Goal: Task Accomplishment & Management: Use online tool/utility

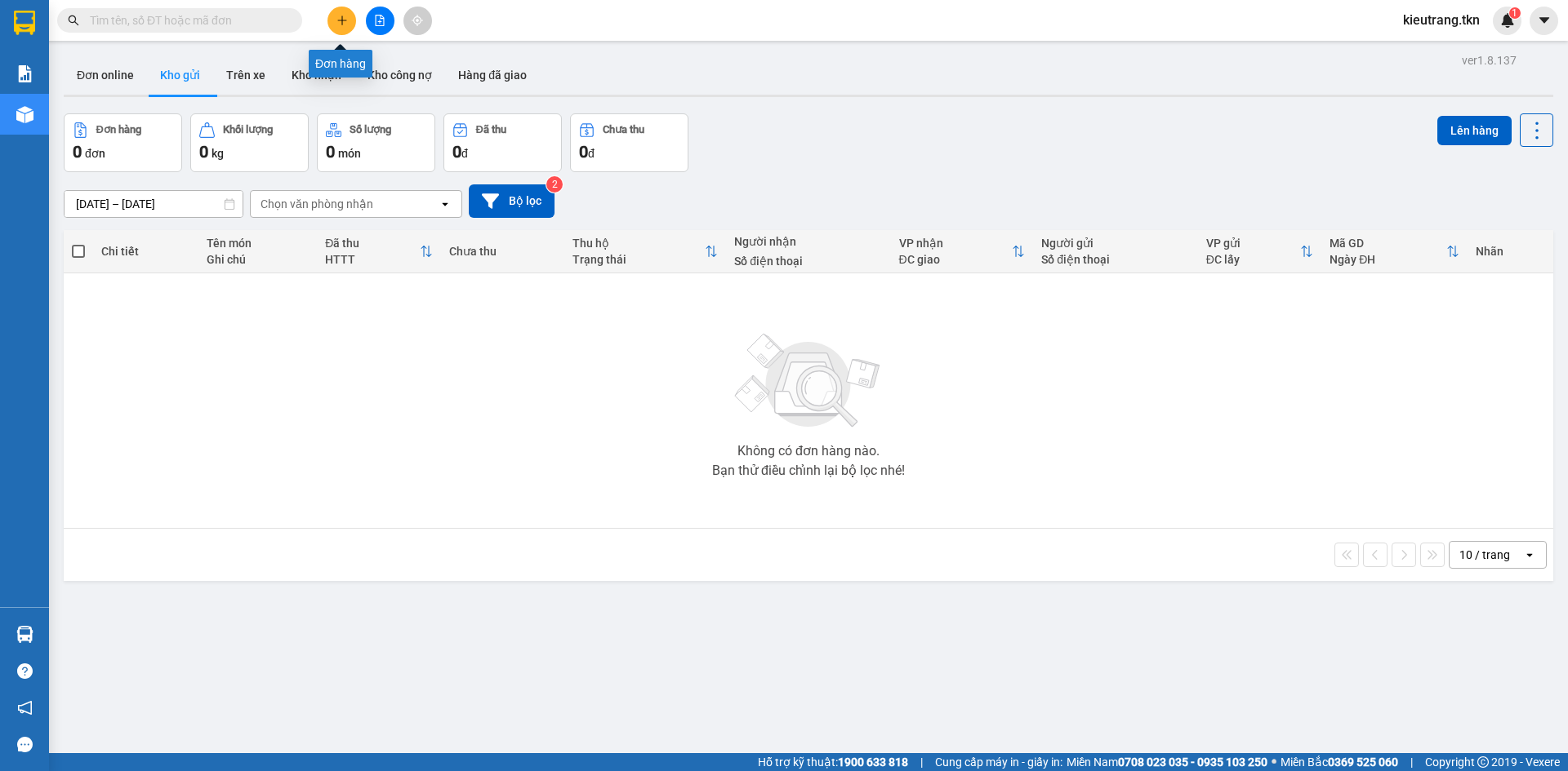
click at [338, 20] on icon "plus" at bounding box center [341, 19] width 9 height 1
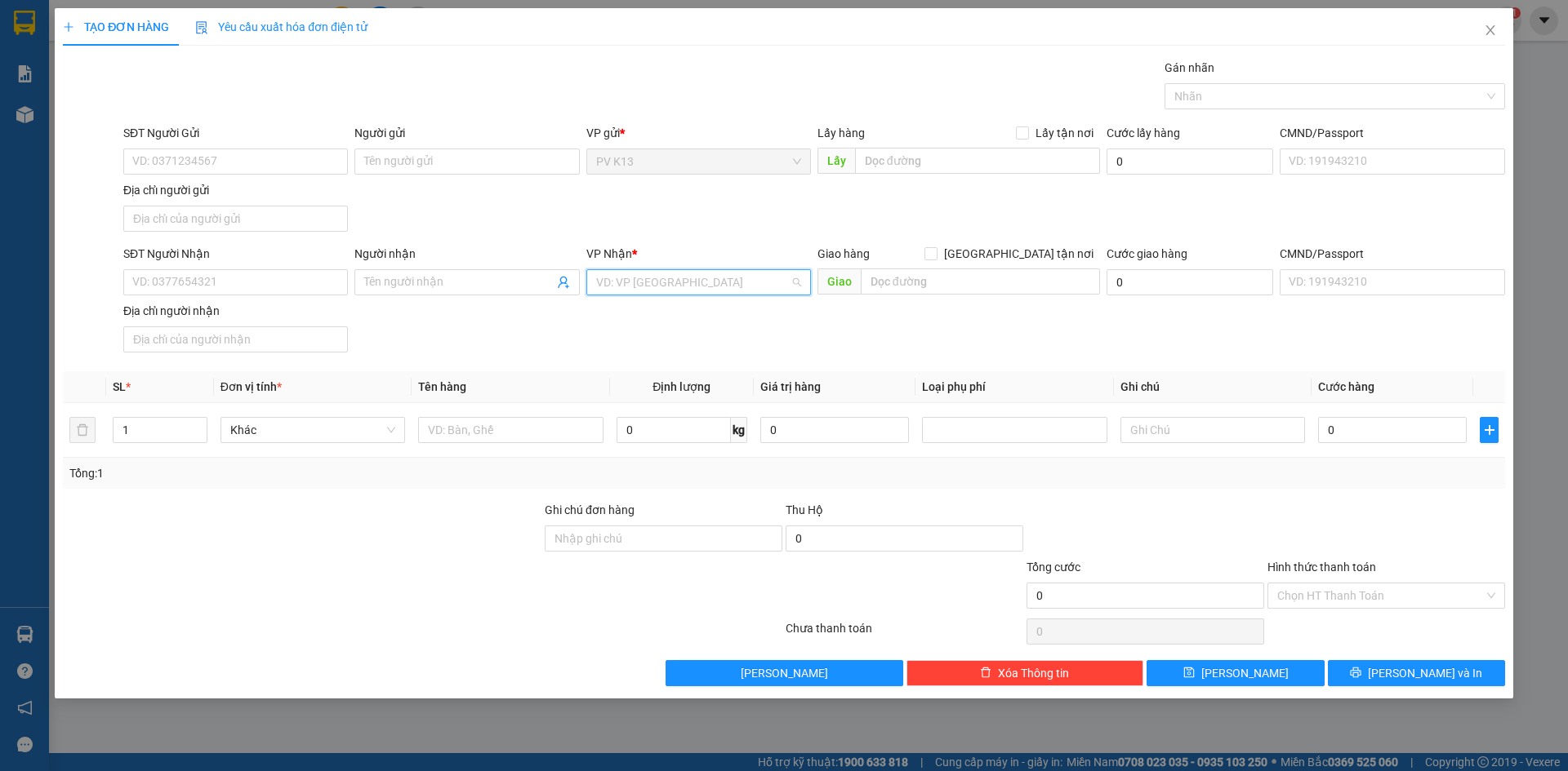
click at [631, 293] on input "search" at bounding box center [693, 282] width 194 height 24
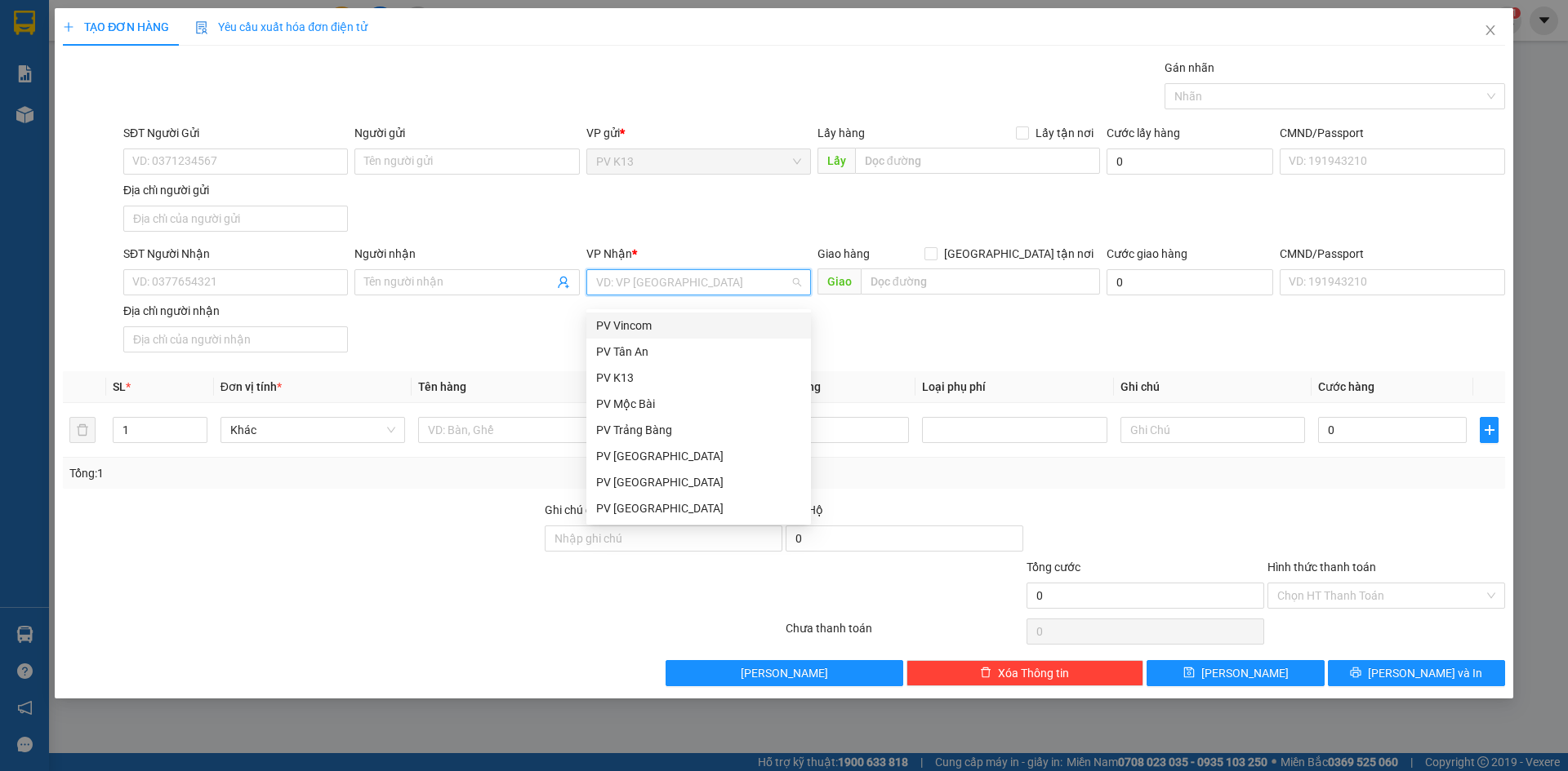
type input "q"
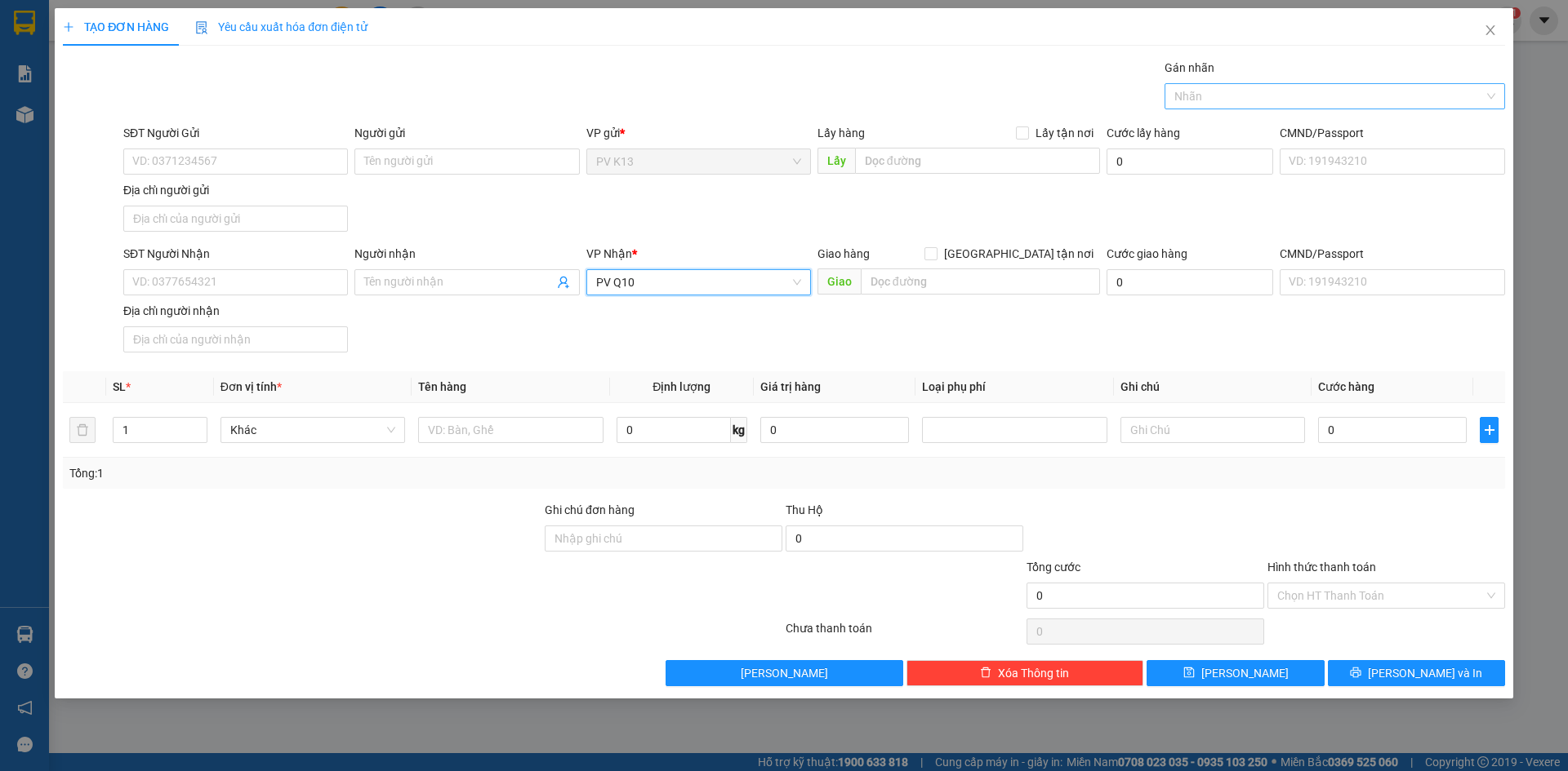
click at [1246, 107] on div at bounding box center [1327, 96] width 316 height 19
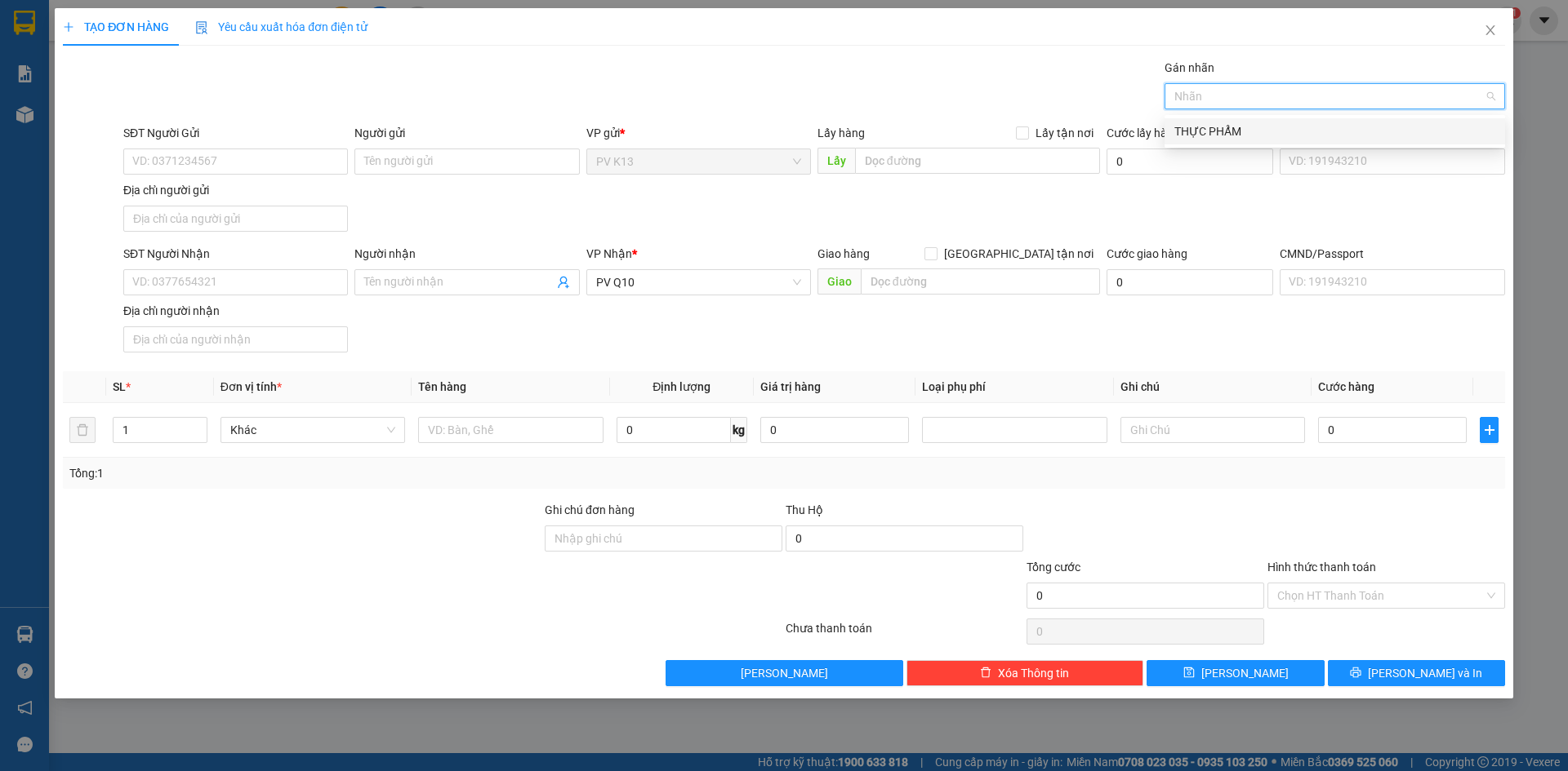
click at [1241, 137] on div "THỰC PHẨM" at bounding box center [1334, 131] width 321 height 18
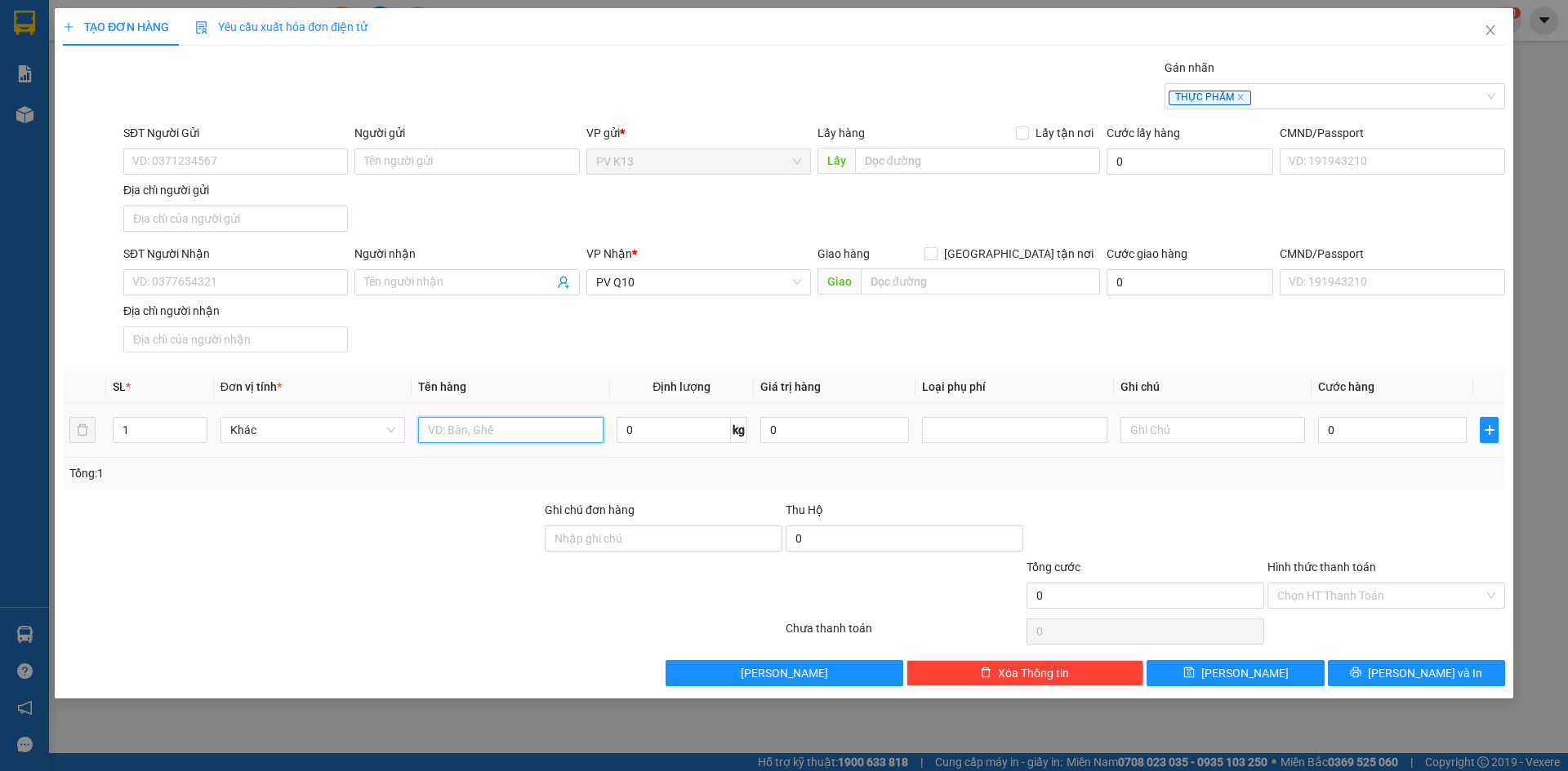
click at [488, 444] on input "text" at bounding box center [511, 430] width 184 height 26
type input "k"
type input "KIỆN THÙNG"
click at [1333, 442] on input "0" at bounding box center [1392, 430] width 148 height 26
type input "004"
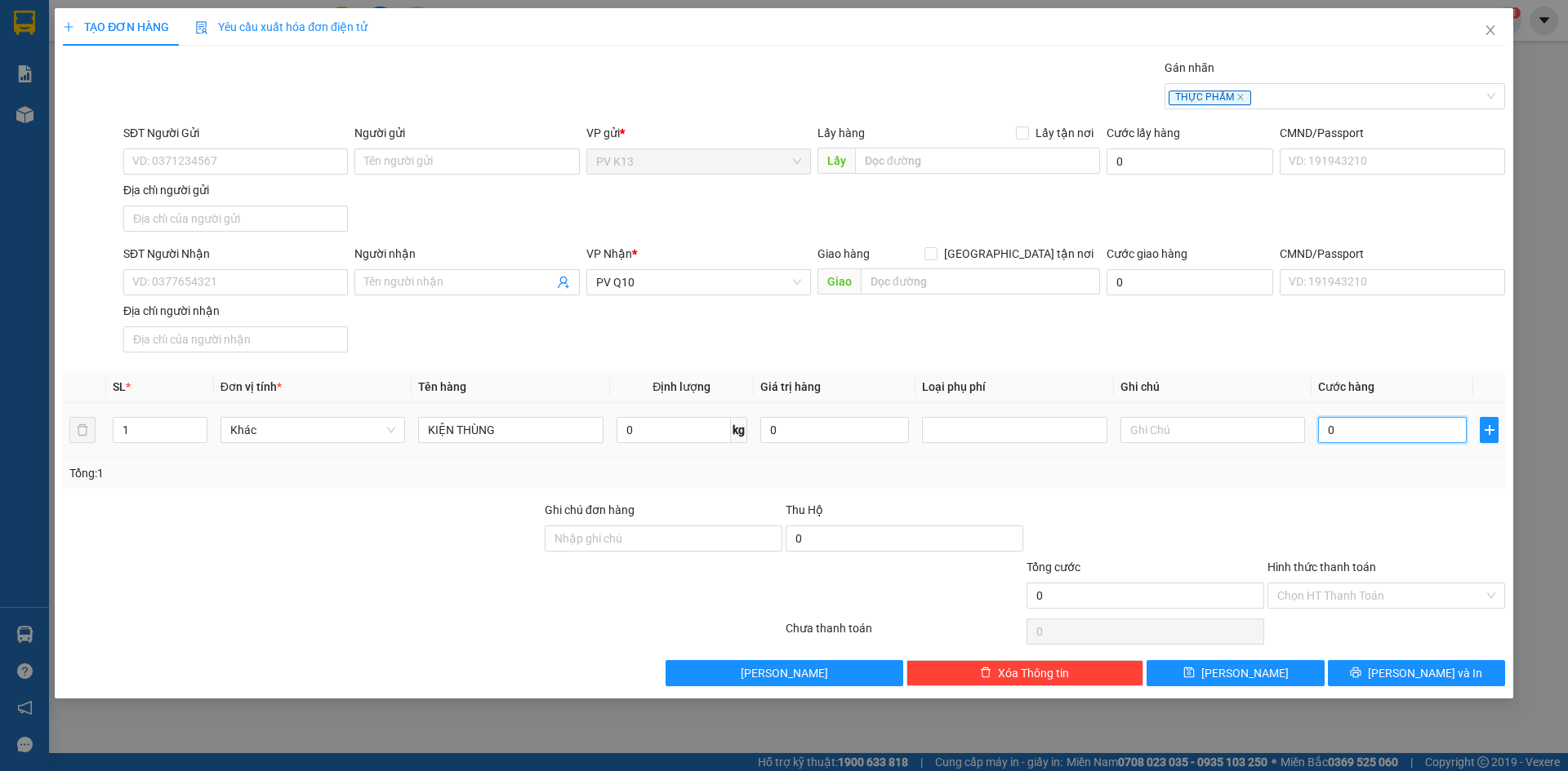
type input "4"
type input "0.040"
type input "40"
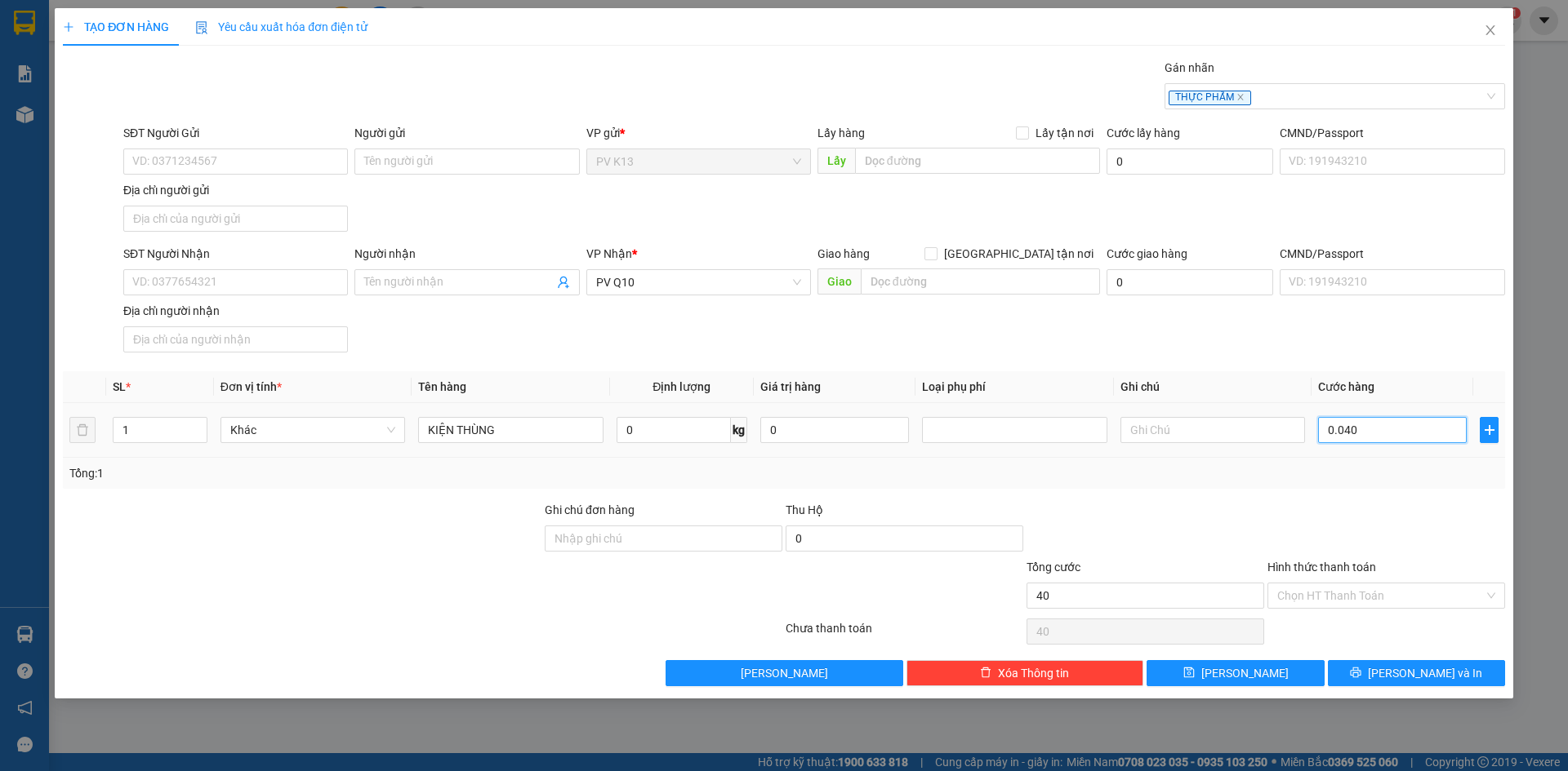
type input "00.400"
type input "400"
type input "0.004.000"
type input "4.000"
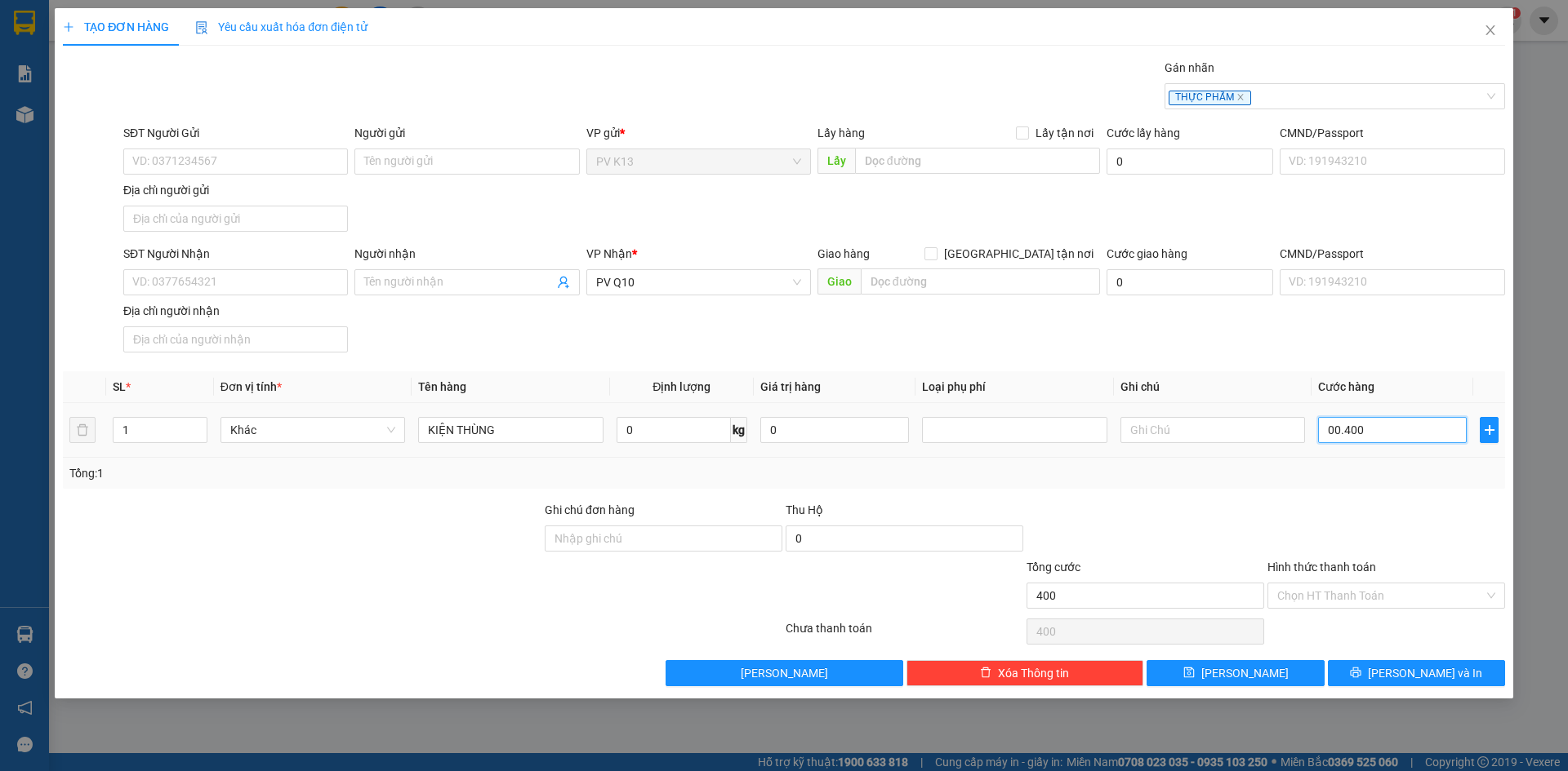
type input "4.000"
type input "0.000.400"
type input "400"
type input "0.000.040"
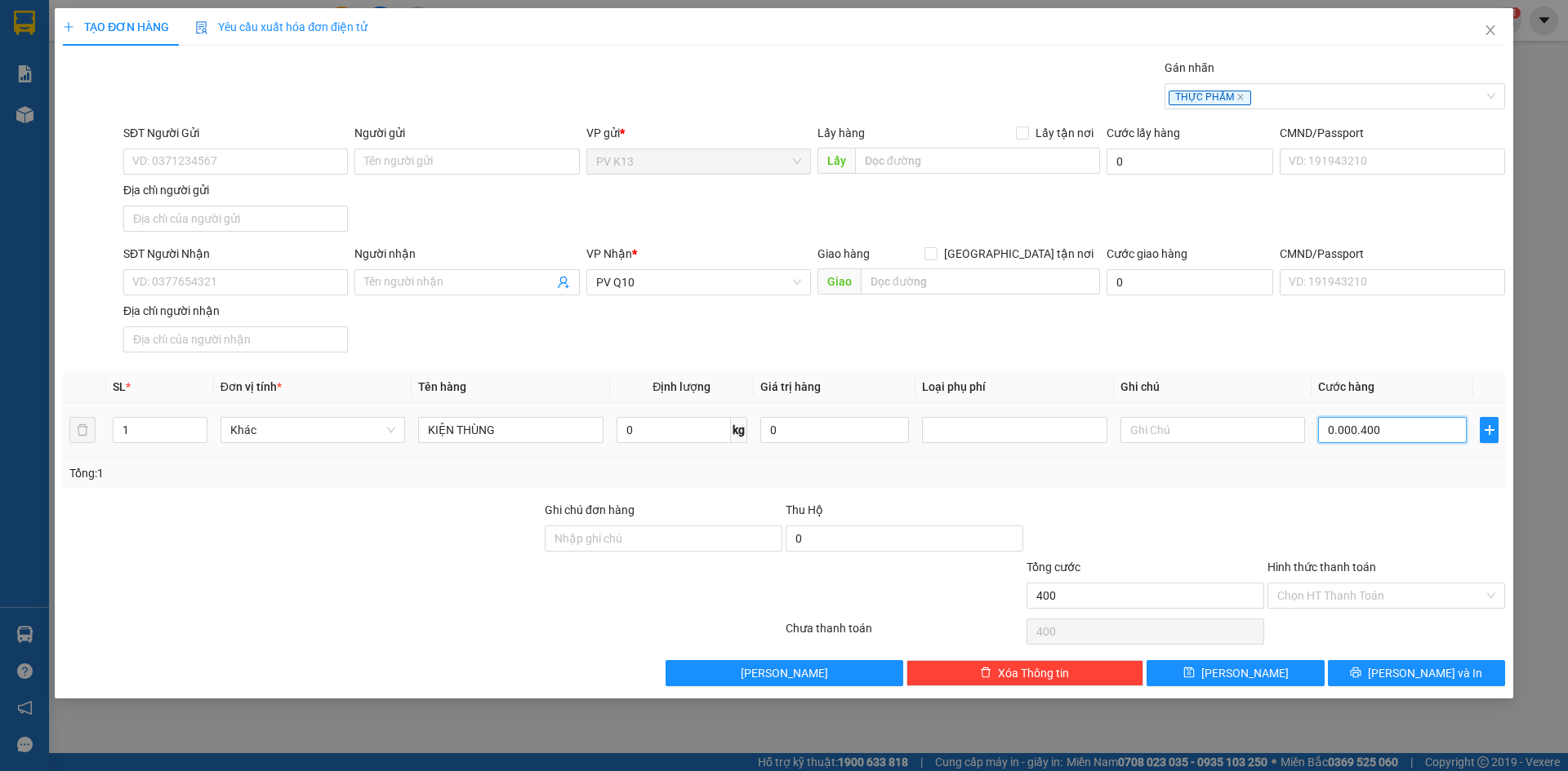
type input "40"
type input "40.000"
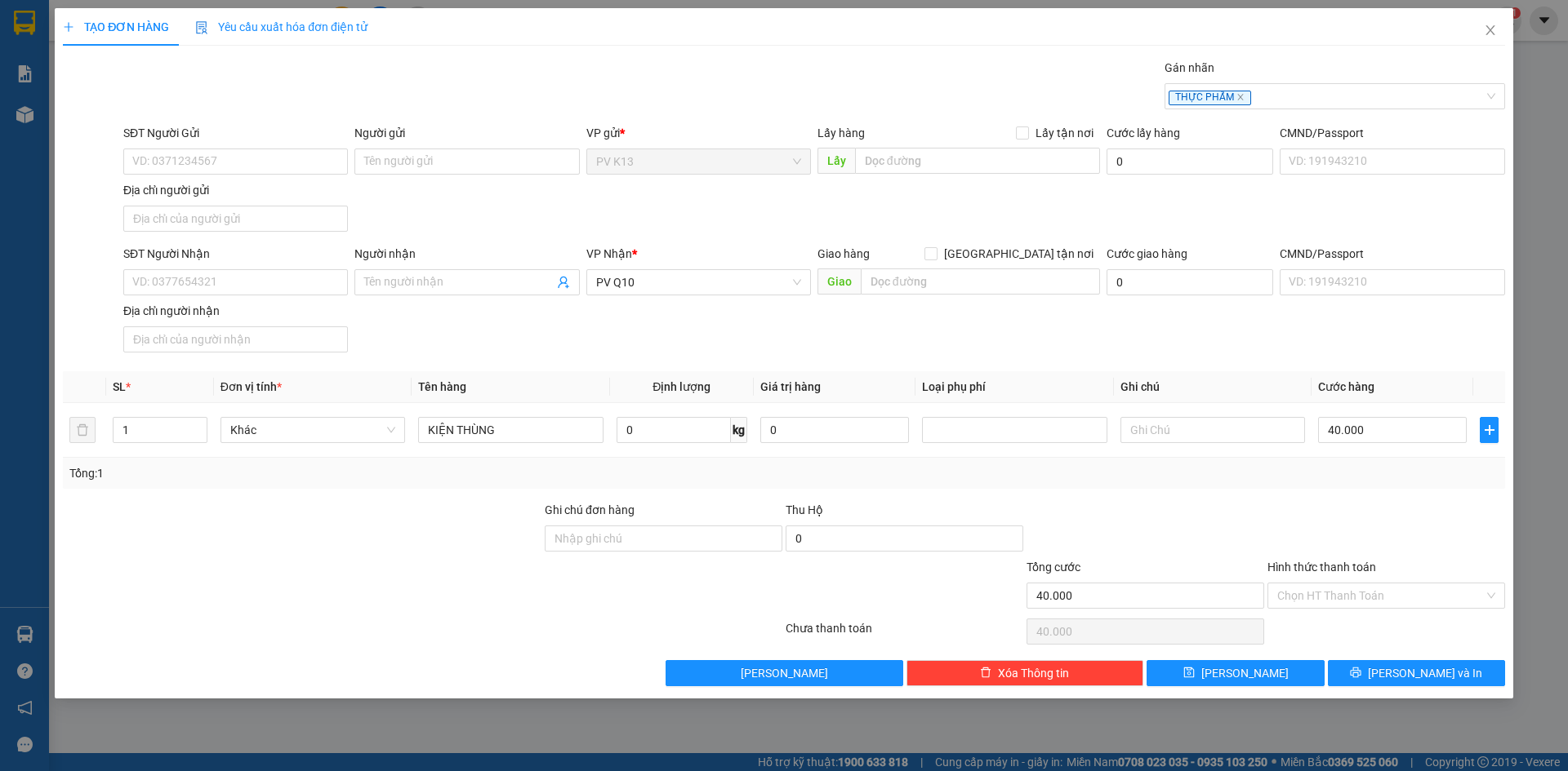
click at [1299, 527] on div at bounding box center [1386, 529] width 241 height 57
click at [190, 157] on input "SĐT Người Gửi" at bounding box center [235, 161] width 225 height 26
click at [202, 200] on div "0908822768 - [GEOGRAPHIC_DATA]" at bounding box center [235, 199] width 205 height 18
type input "0908822768"
type input "[PERSON_NAME]"
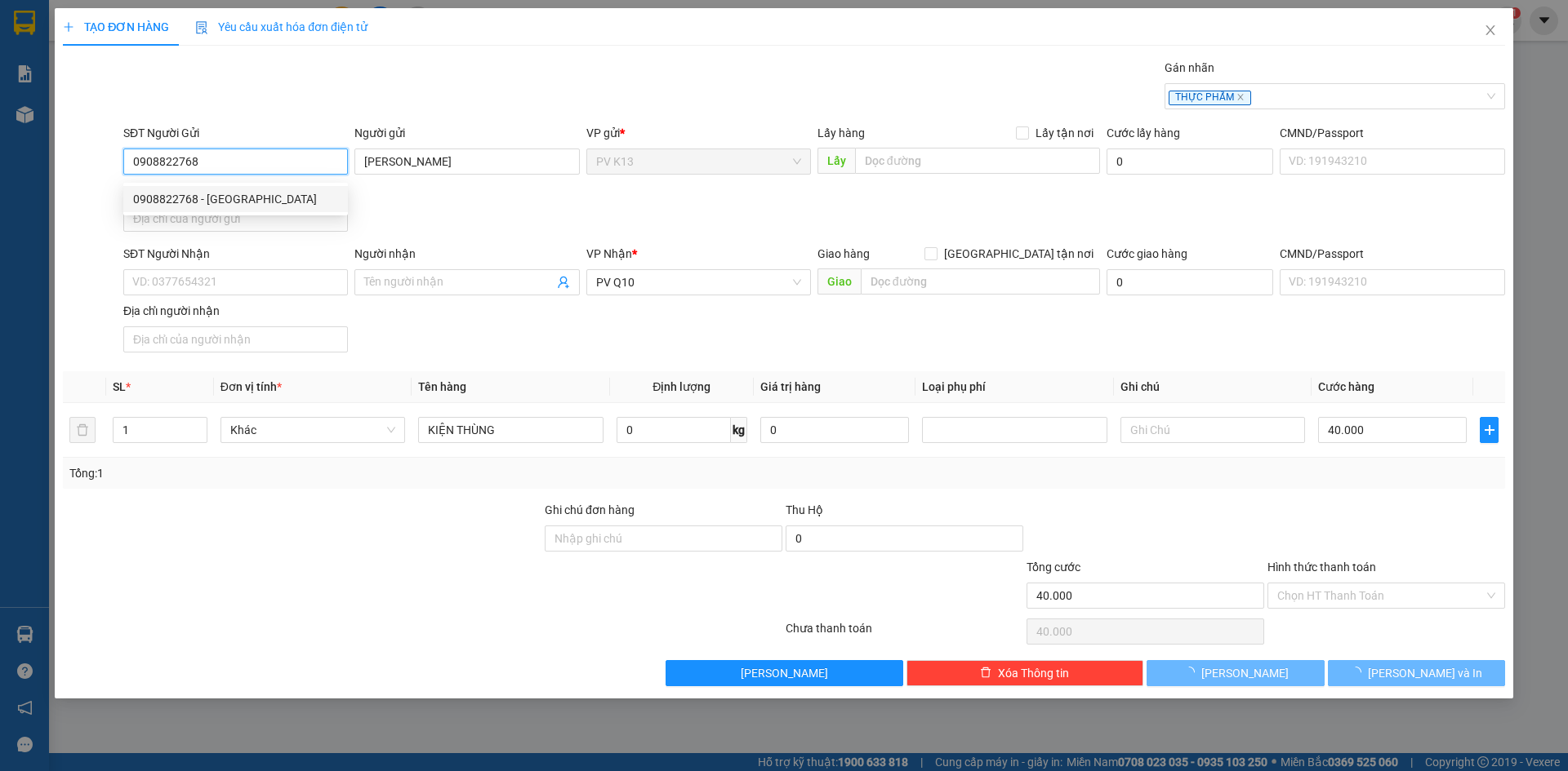
type input "30.000"
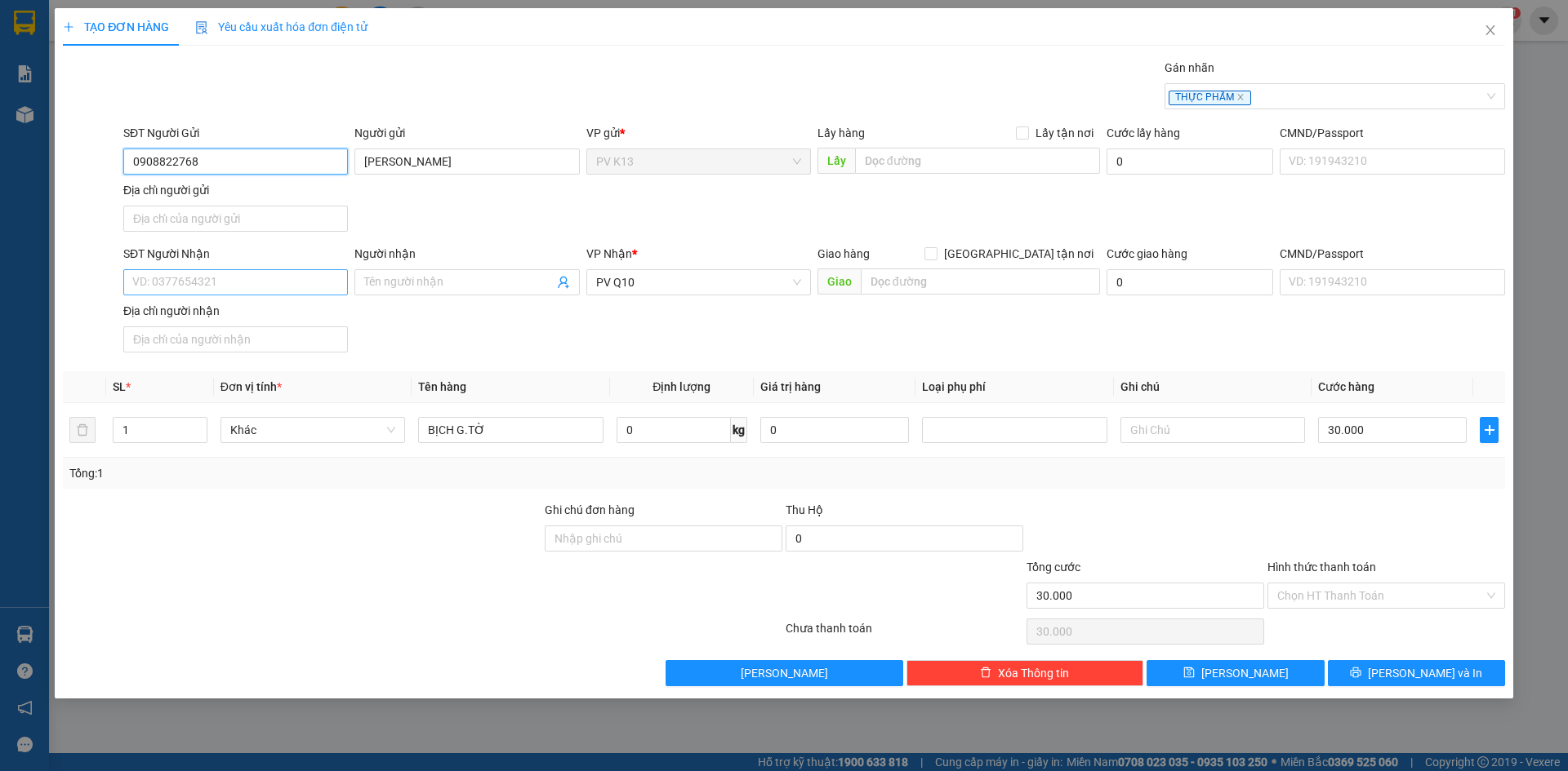
type input "0908822768"
click at [290, 295] on input "SĐT Người Nhận" at bounding box center [235, 282] width 225 height 26
click at [286, 323] on div "0906606684 - KHANH" at bounding box center [235, 327] width 205 height 18
type input "0906606684"
type input "KHANH"
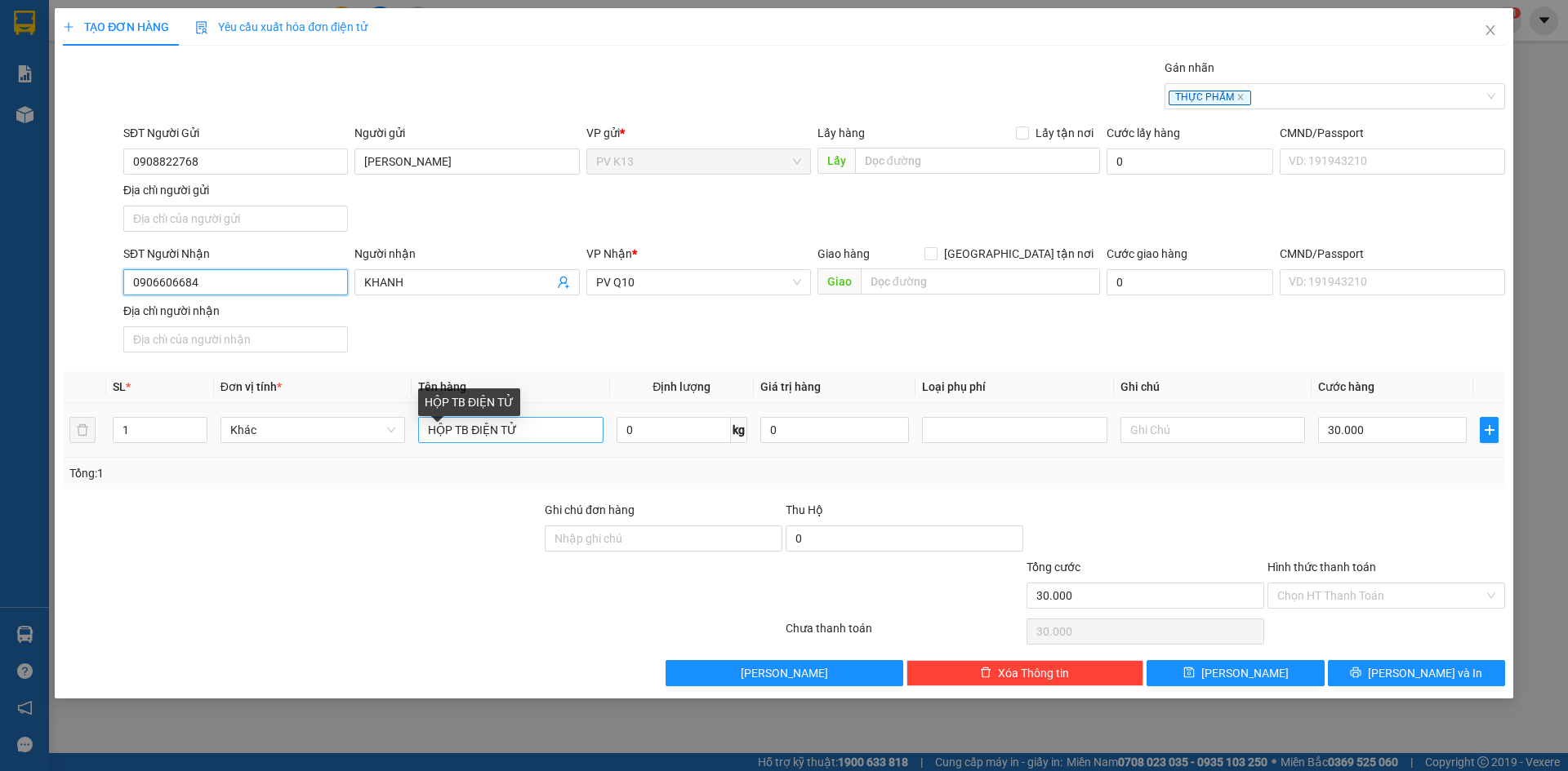
type input "0906606684"
click at [533, 441] on input "HỘP TB ĐIỆN TỬ" at bounding box center [511, 430] width 184 height 26
type input "H"
type input "KIỆN THÙNG TP"
click at [1337, 444] on input "30.000" at bounding box center [1392, 430] width 148 height 26
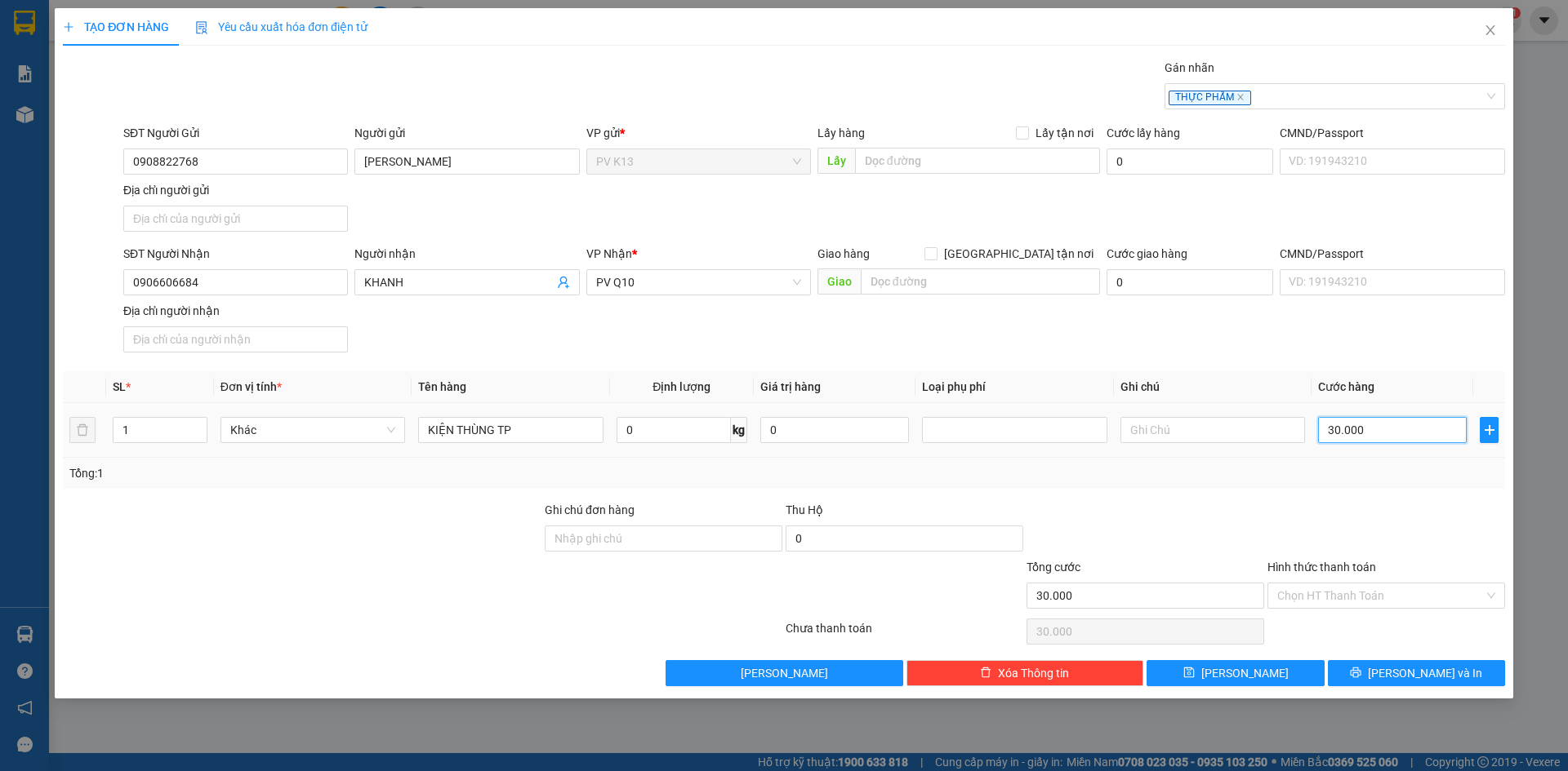
type input "4"
type input "00.004"
type input "40"
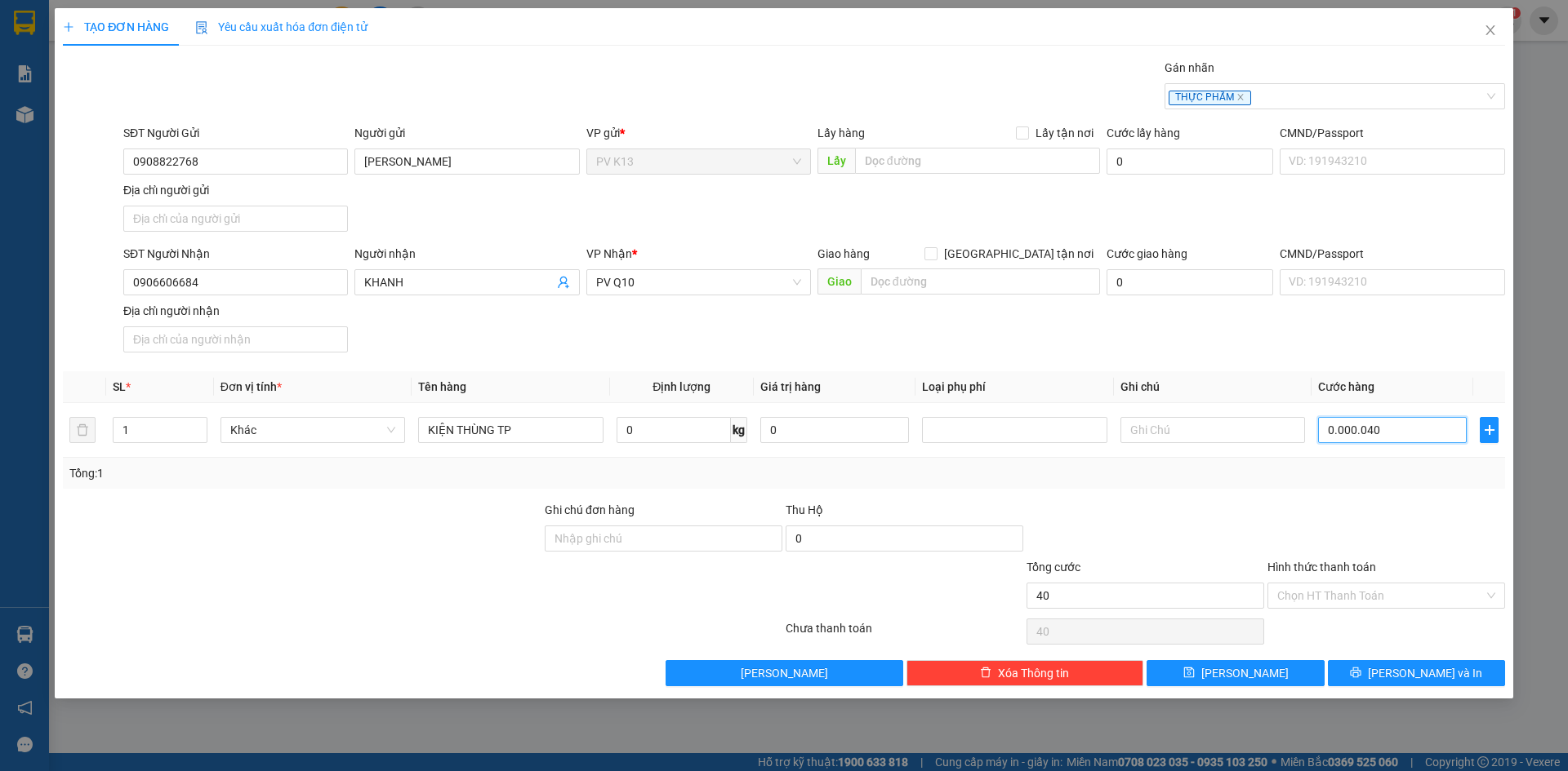
type input "0.000.040"
type input "40.000"
click at [1245, 489] on div "Tổng: 1" at bounding box center [784, 474] width 1442 height 31
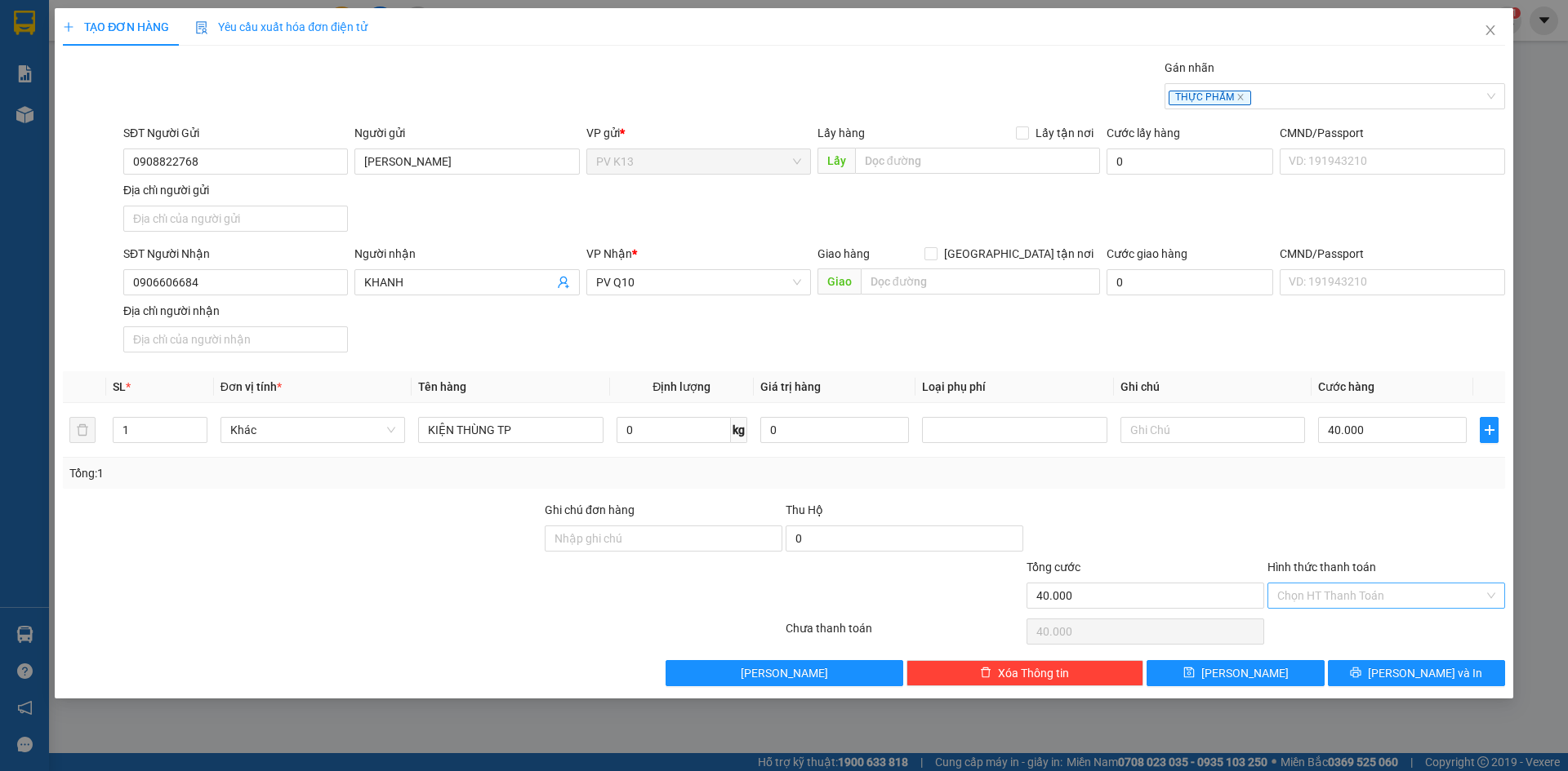
click at [1348, 608] on input "Hình thức thanh toán" at bounding box center [1380, 596] width 206 height 24
click at [1349, 647] on div "Tại văn phòng" at bounding box center [1386, 649] width 218 height 18
type input "0"
click at [1397, 687] on button "[PERSON_NAME] và In" at bounding box center [1416, 673] width 177 height 26
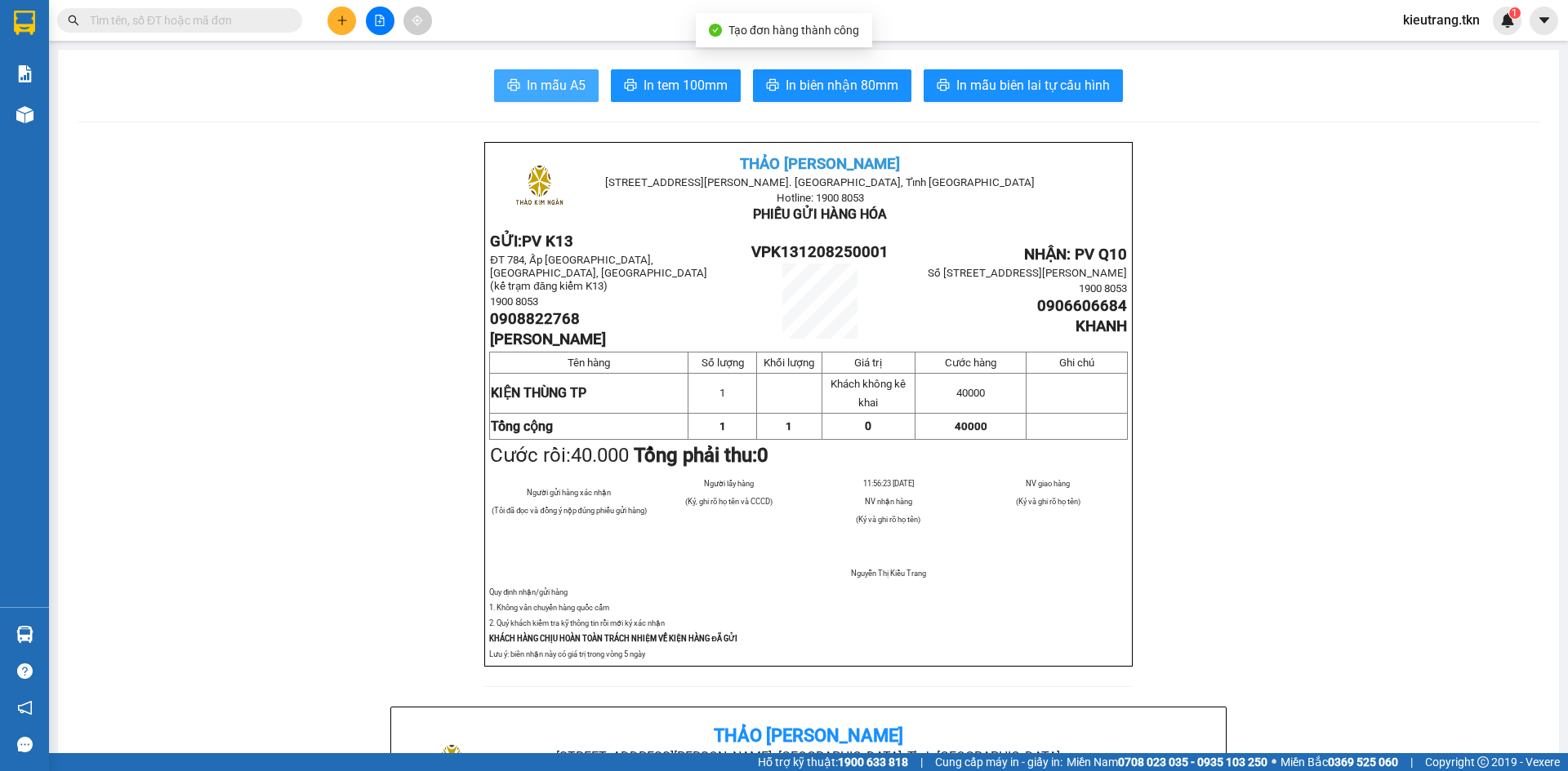
click at [548, 81] on span "In mẫu A5" at bounding box center [556, 85] width 59 height 20
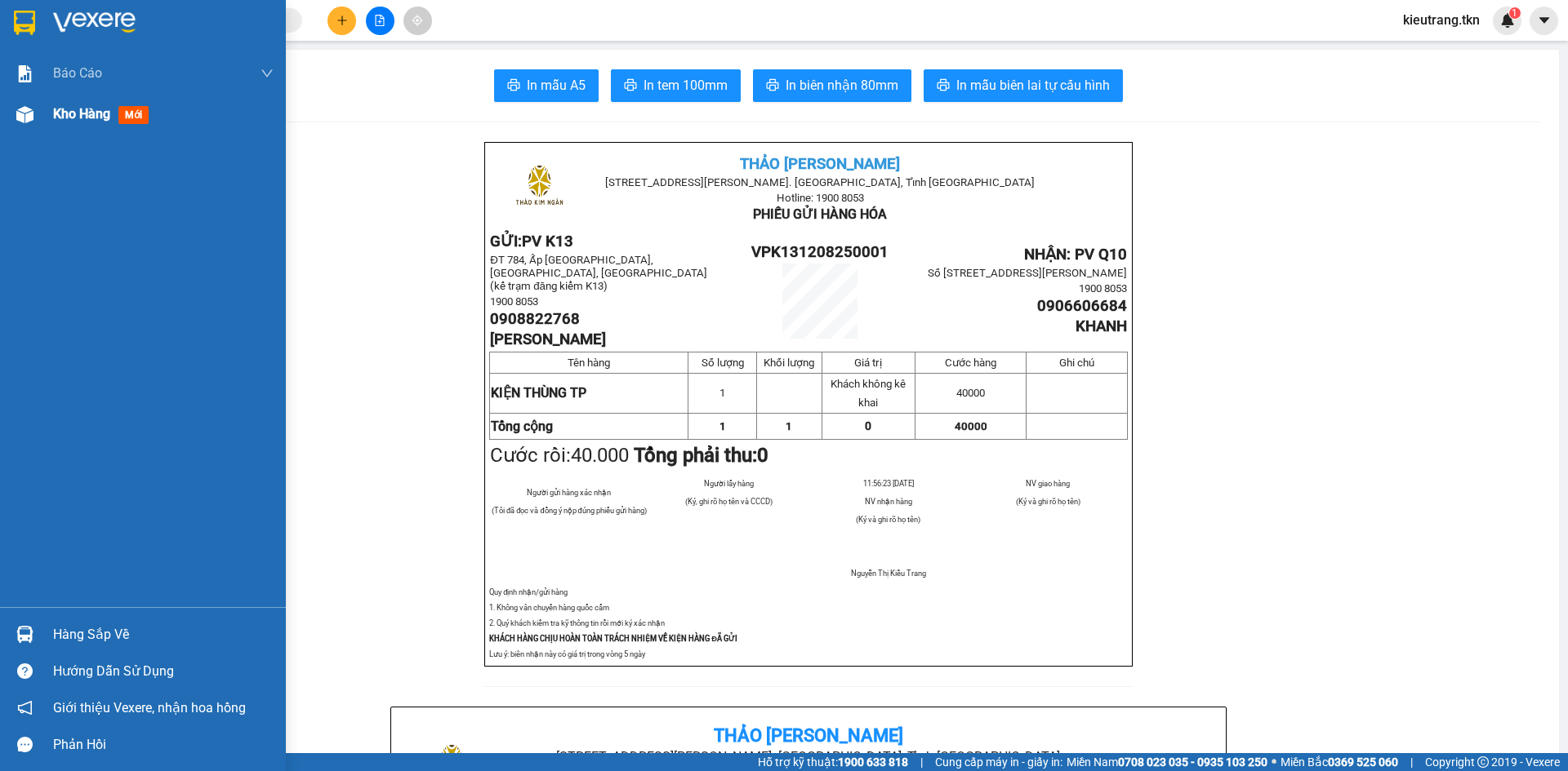
click at [67, 108] on span "Kho hàng" at bounding box center [81, 114] width 57 height 15
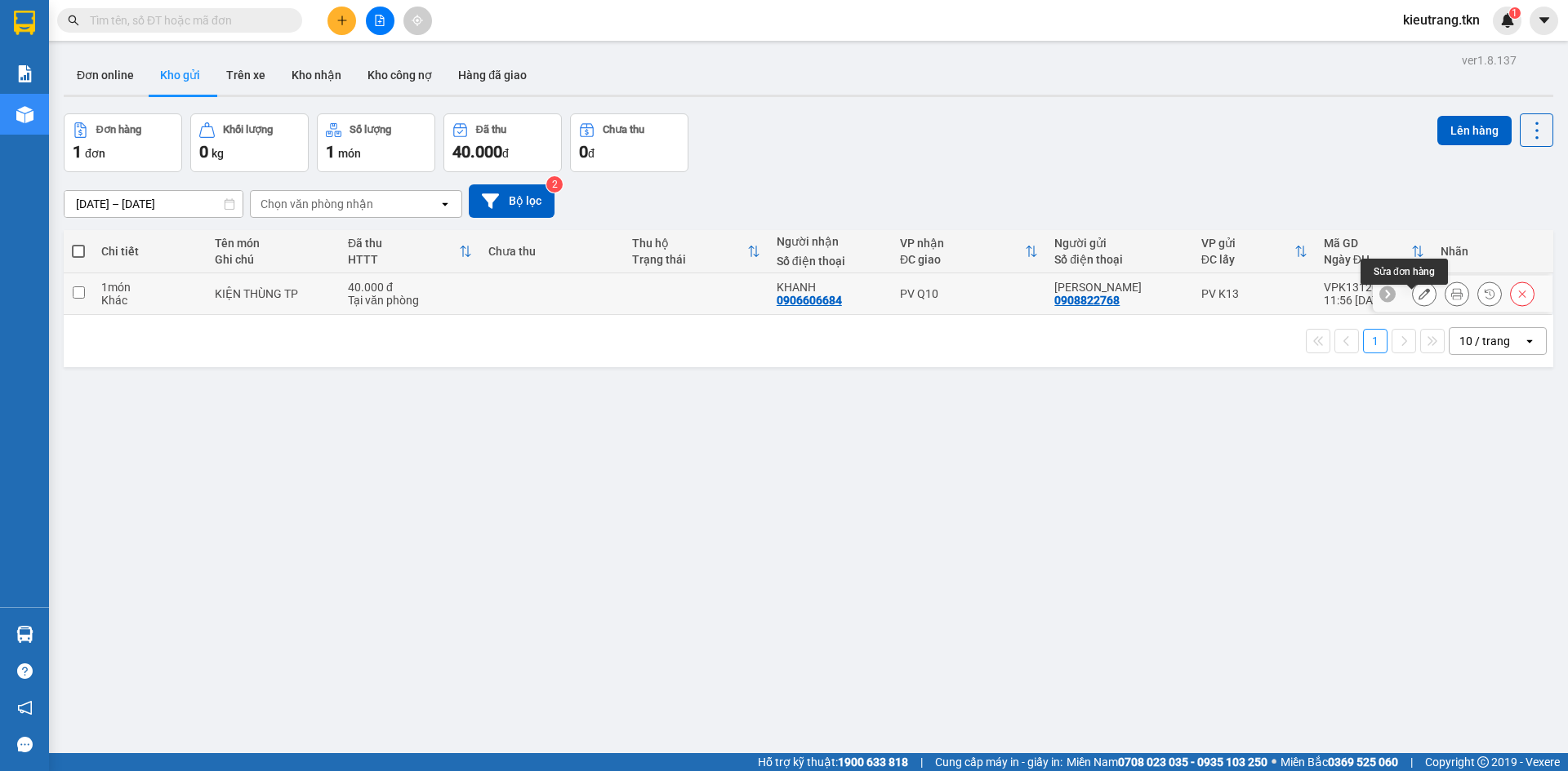
click at [1419, 299] on icon at bounding box center [1425, 294] width 12 height 12
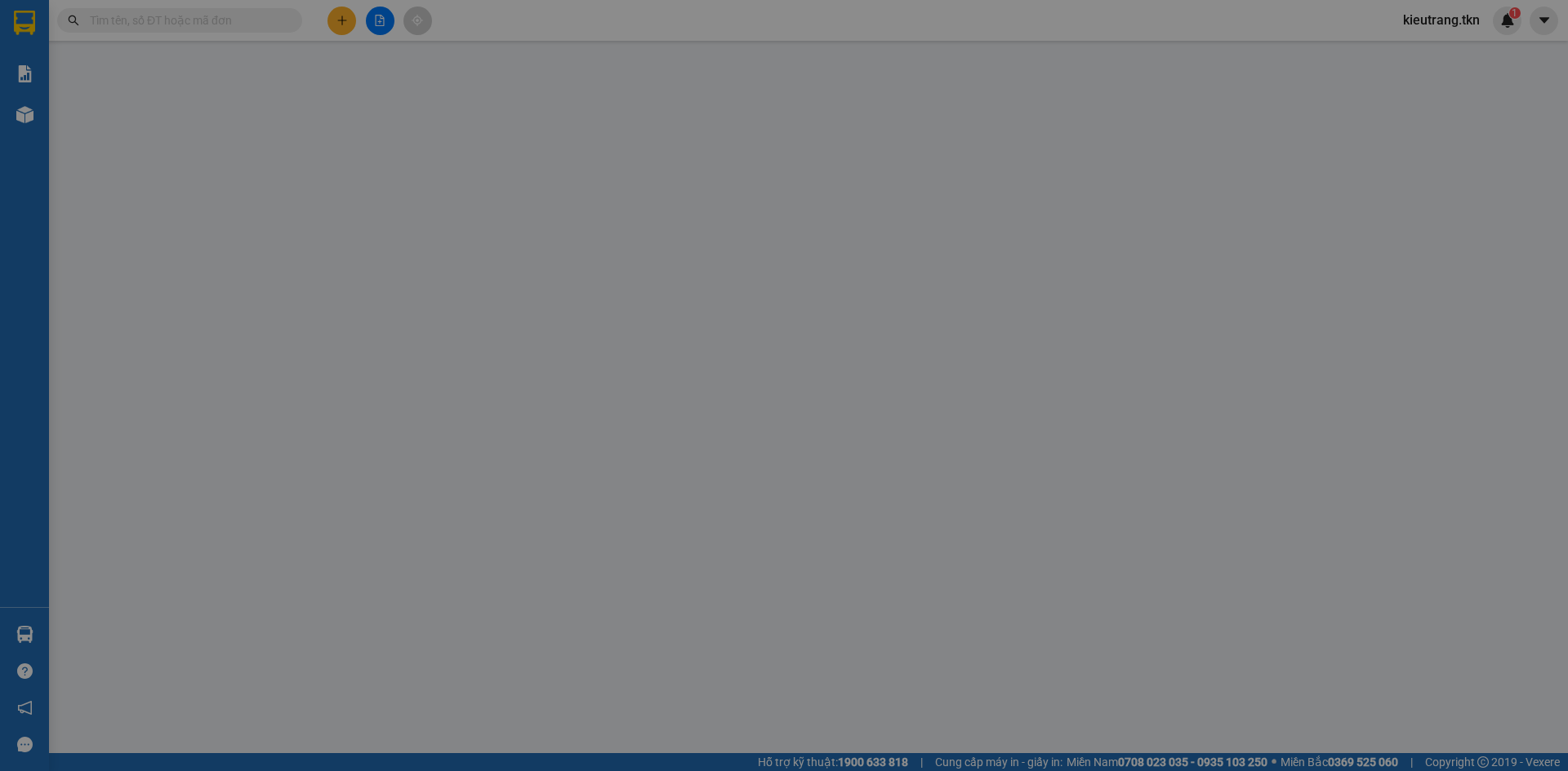
type input "0908822768"
type input "[PERSON_NAME]"
type input "0906606684"
type input "KHANH"
type input "40.000"
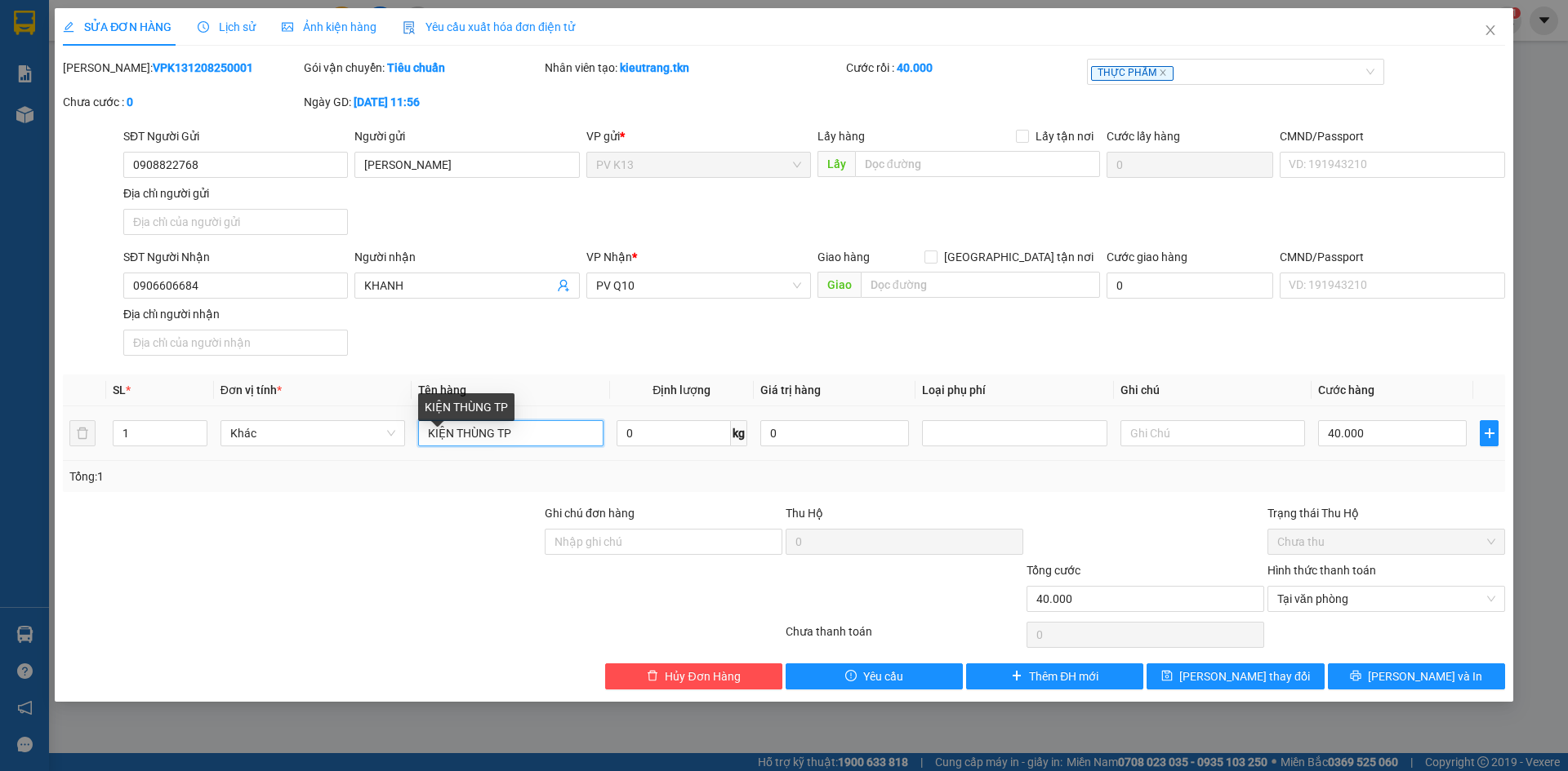
click at [537, 447] on input "KIỆN THÙNG TP" at bounding box center [511, 433] width 184 height 26
type input "KIỆN THÙNG THỰC PHẨM"
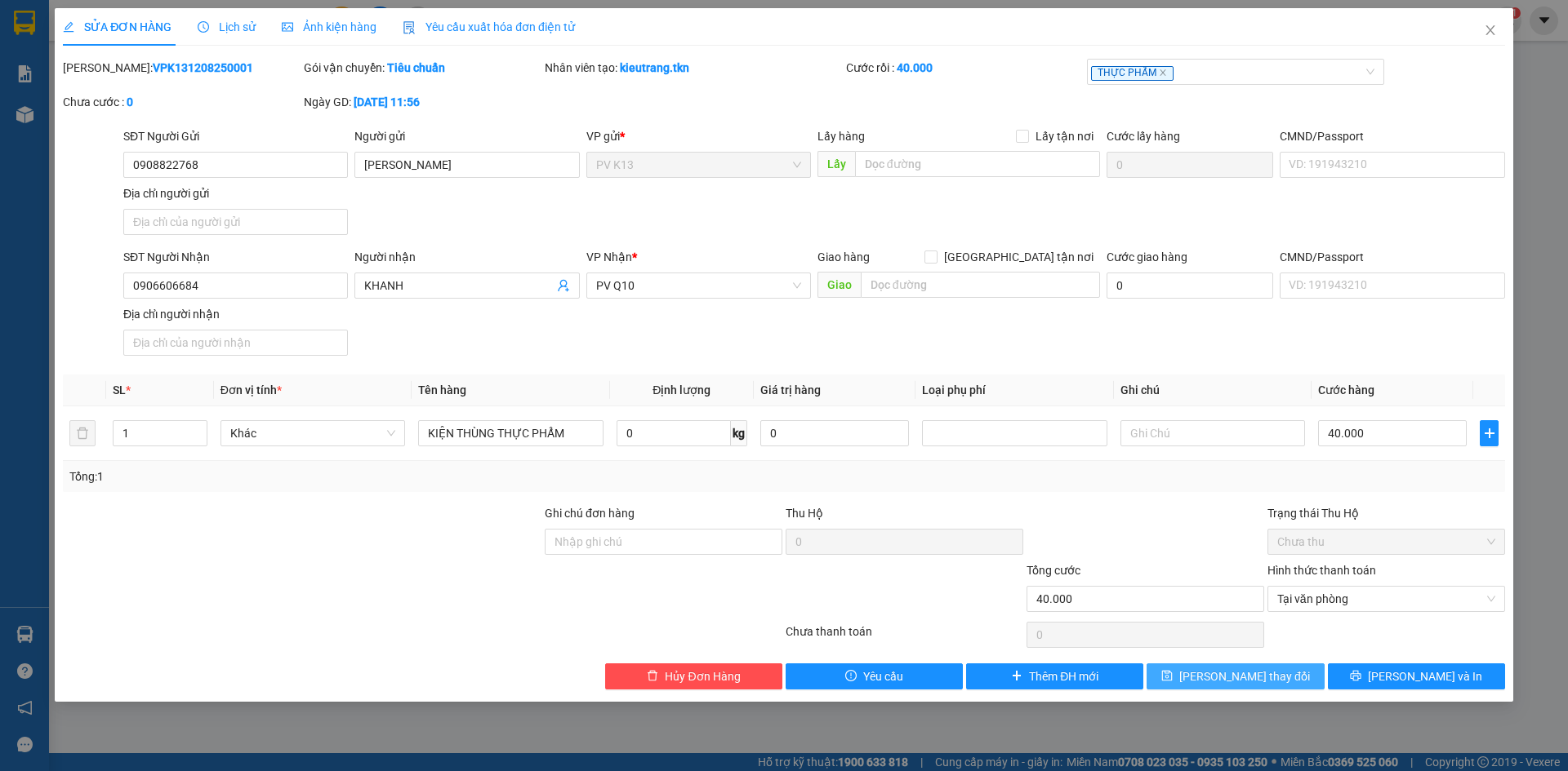
click at [1259, 686] on span "[PERSON_NAME] thay đổi" at bounding box center [1244, 676] width 131 height 18
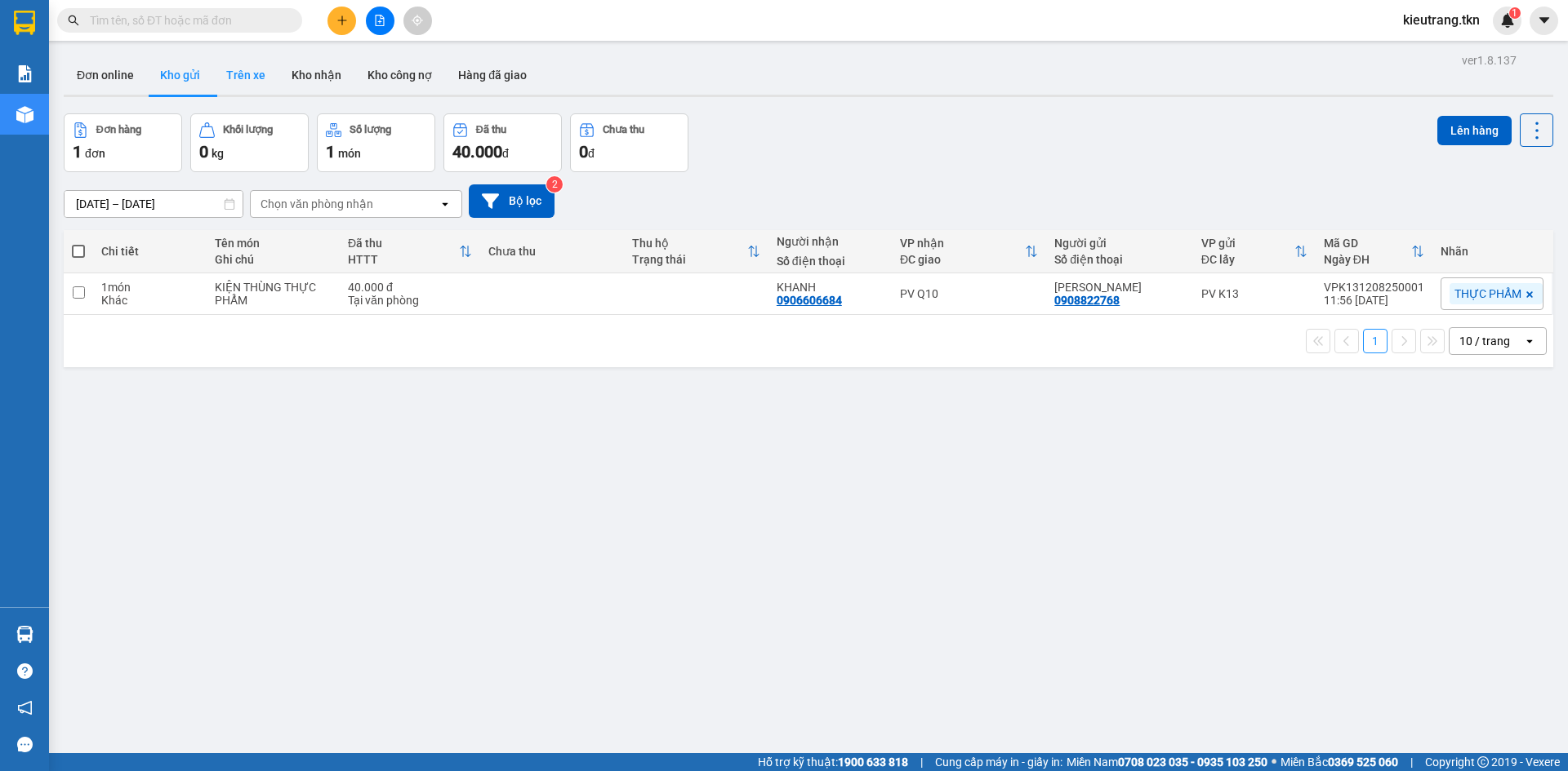
click at [250, 83] on button "Trên xe" at bounding box center [245, 75] width 65 height 39
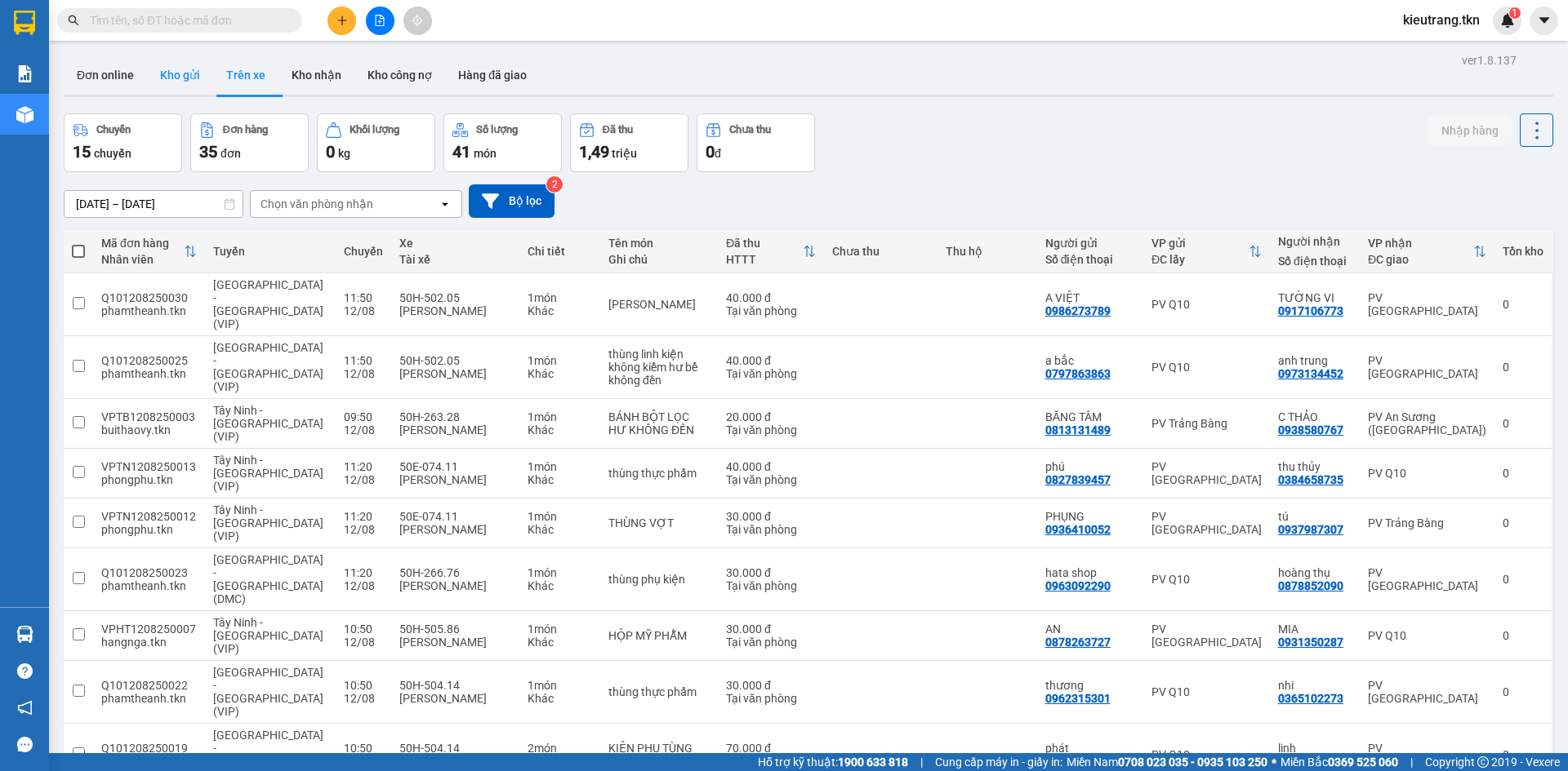
click at [183, 81] on button "Kho gửi" at bounding box center [180, 75] width 66 height 39
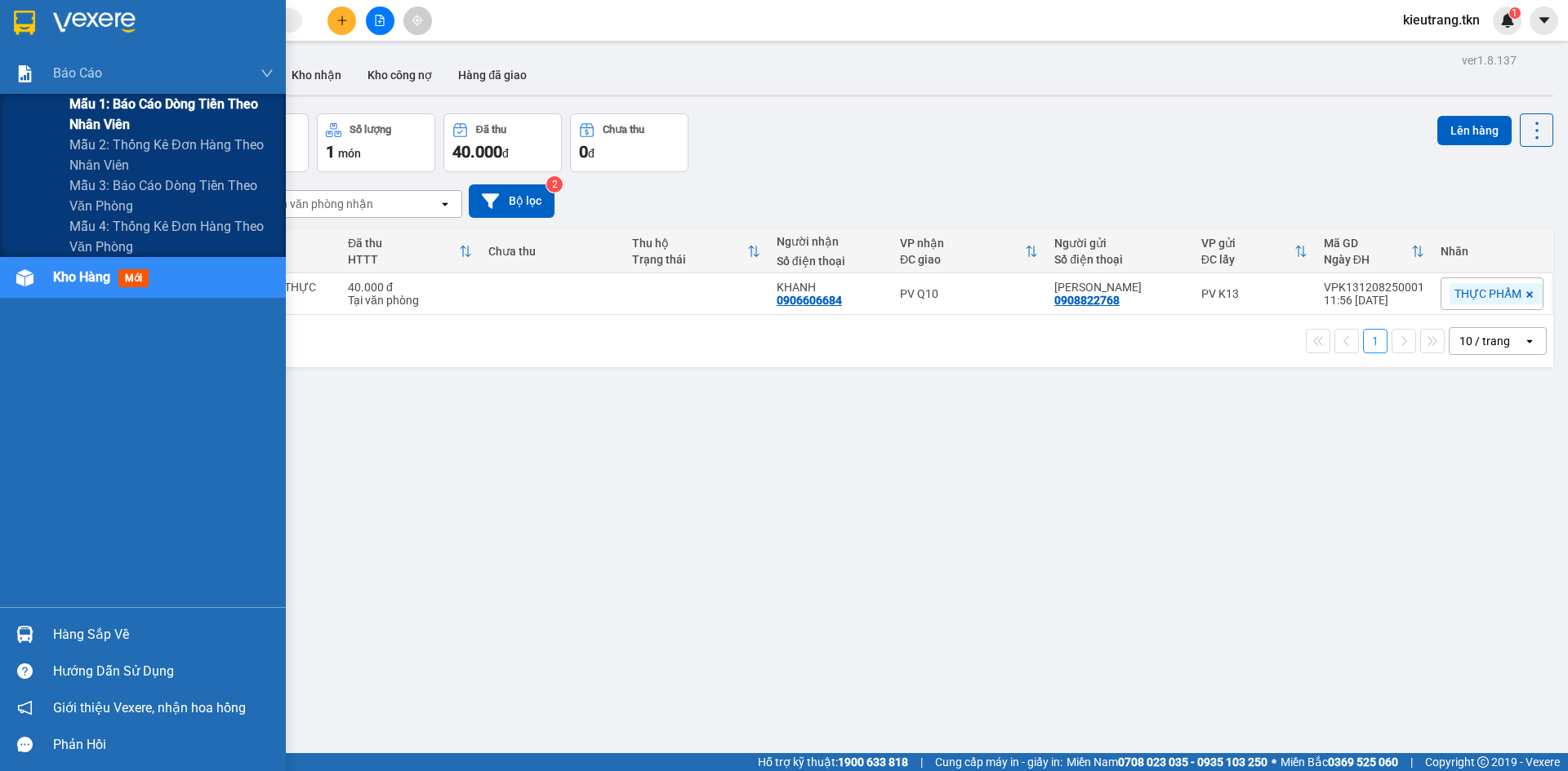
click at [107, 107] on span "Mẫu 1: Báo cáo dòng tiền theo nhân viên" at bounding box center [172, 114] width 204 height 41
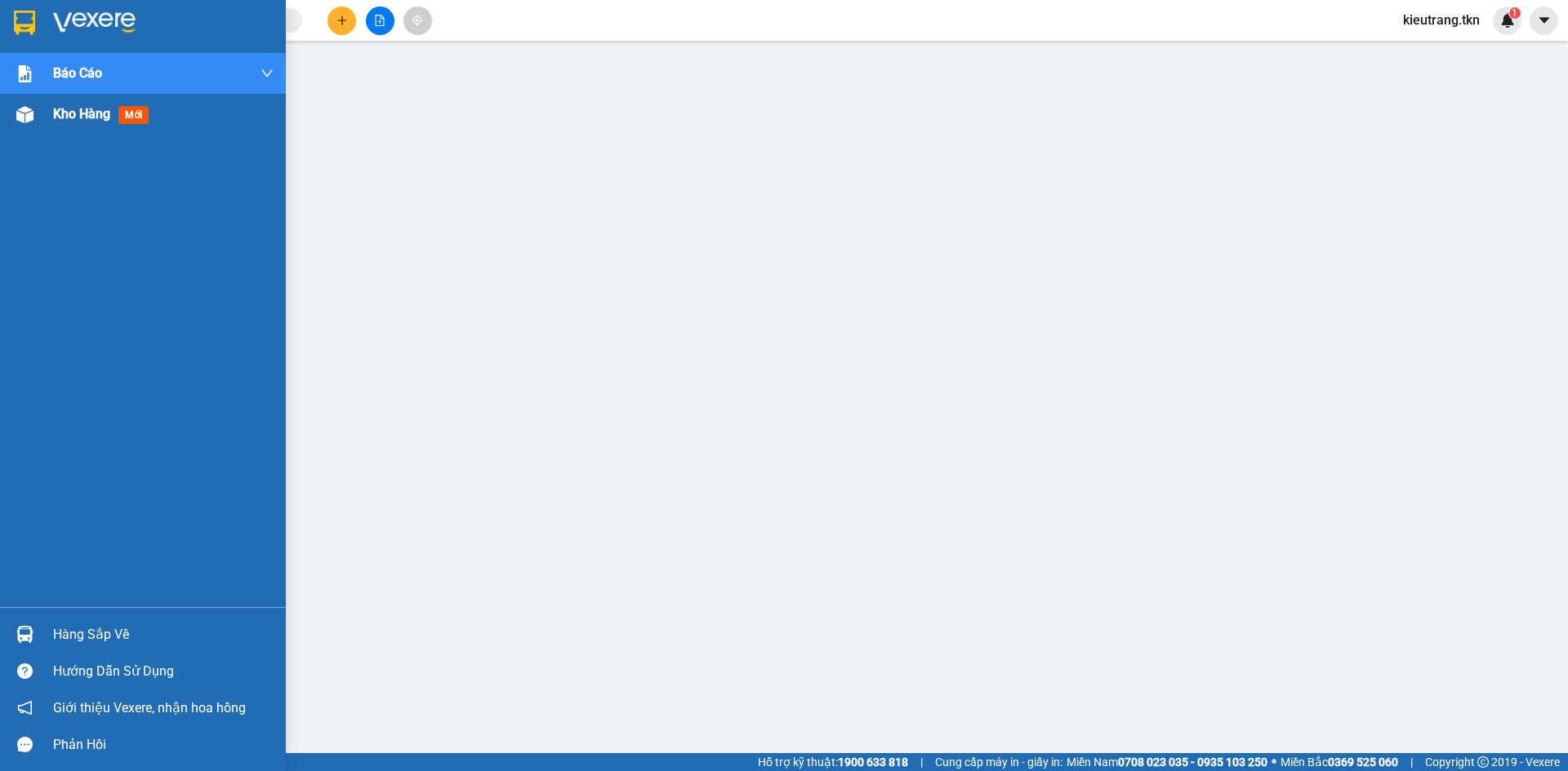
click at [63, 107] on span "Kho hàng" at bounding box center [81, 114] width 57 height 15
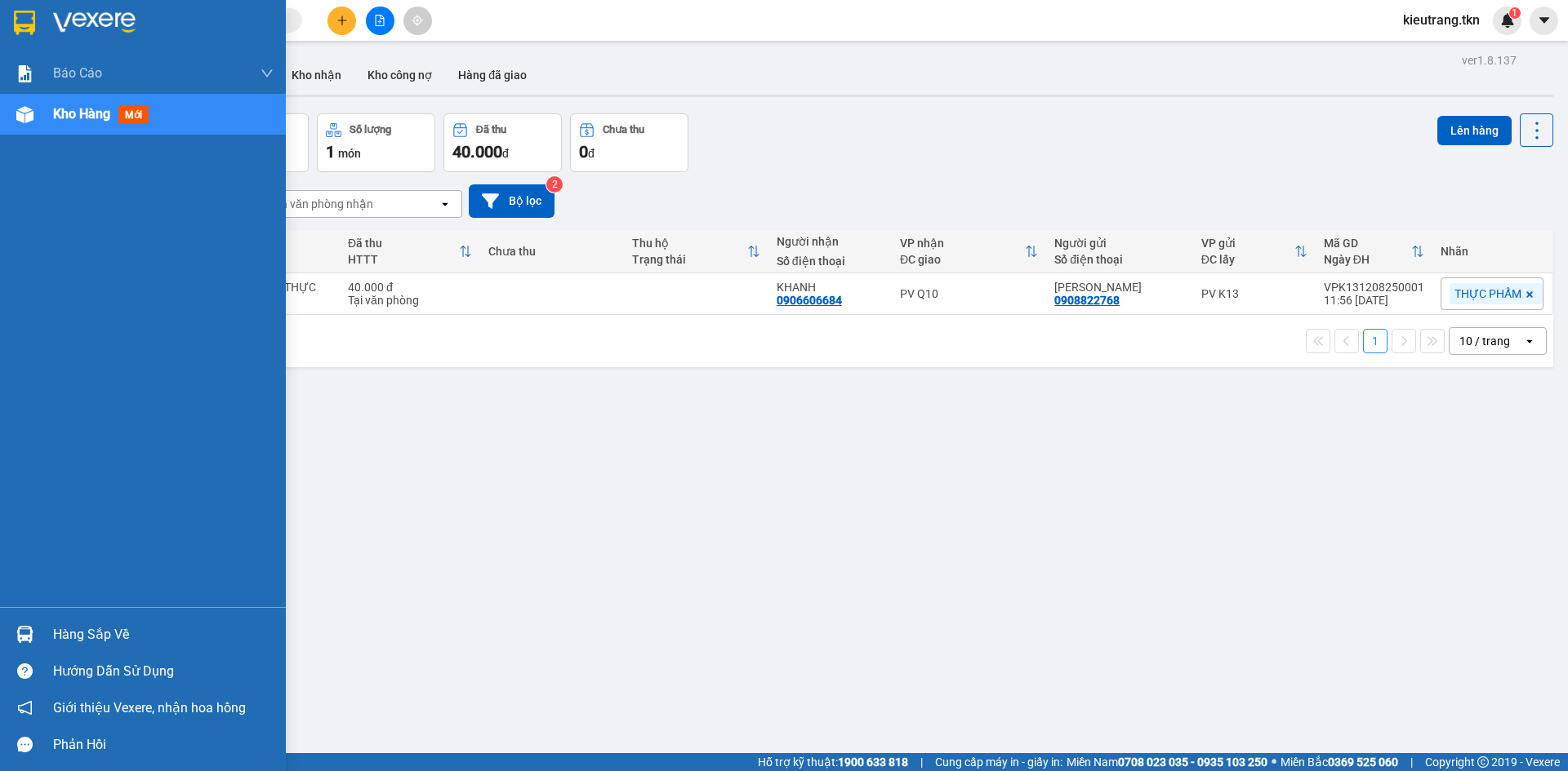
click at [81, 641] on div "Hàng sắp về" at bounding box center [164, 634] width 221 height 24
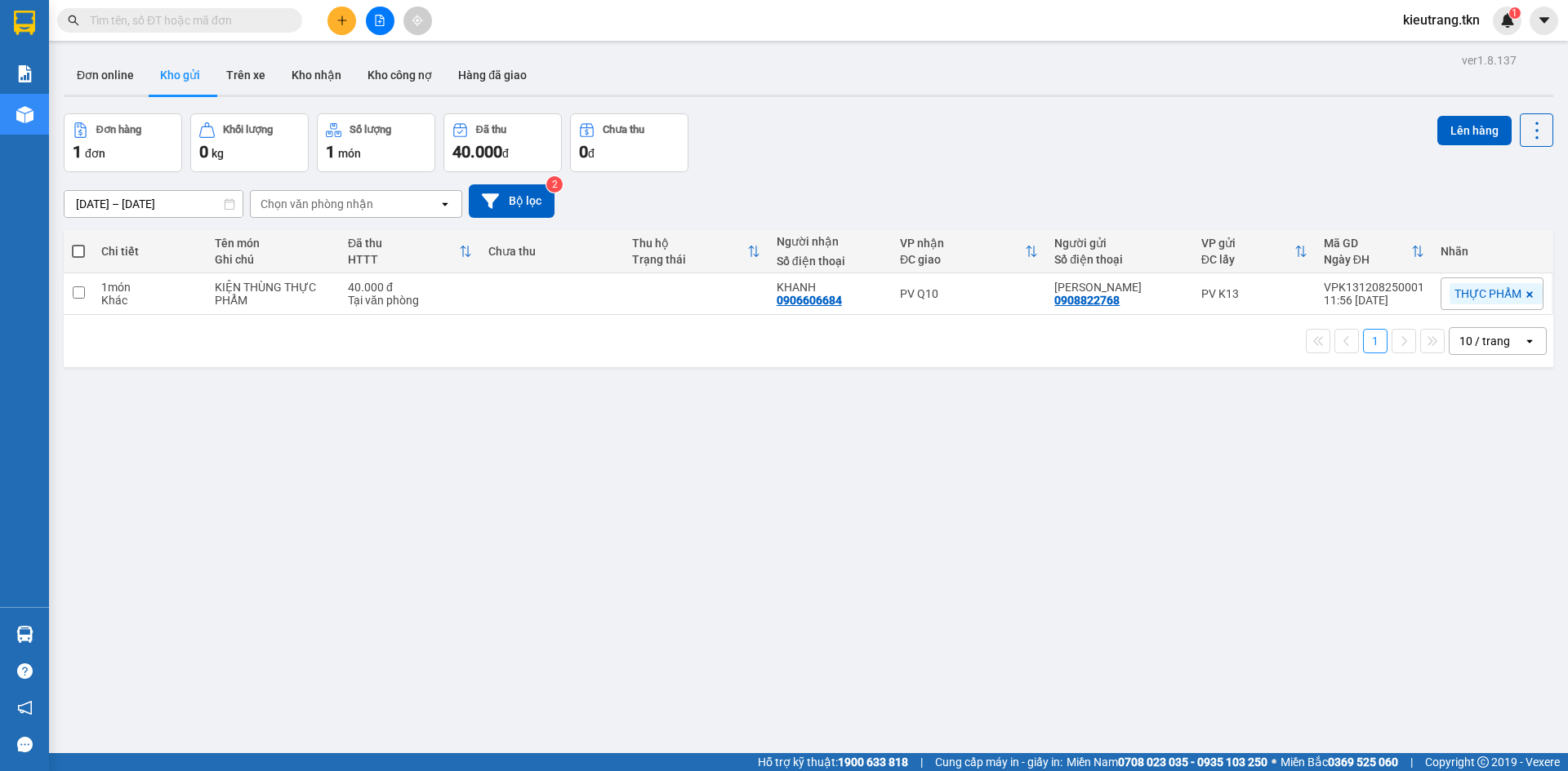
click at [358, 471] on section "Kết quả tìm kiếm ( 0 ) Bộ lọc No Data kieutrang.tkn 1 Báo cáo Mẫu 1: Báo cáo dò…" at bounding box center [784, 386] width 1568 height 771
click at [80, 256] on span at bounding box center [78, 251] width 13 height 13
click at [78, 243] on input "checkbox" at bounding box center [78, 243] width 0 height 0
checkbox input "true"
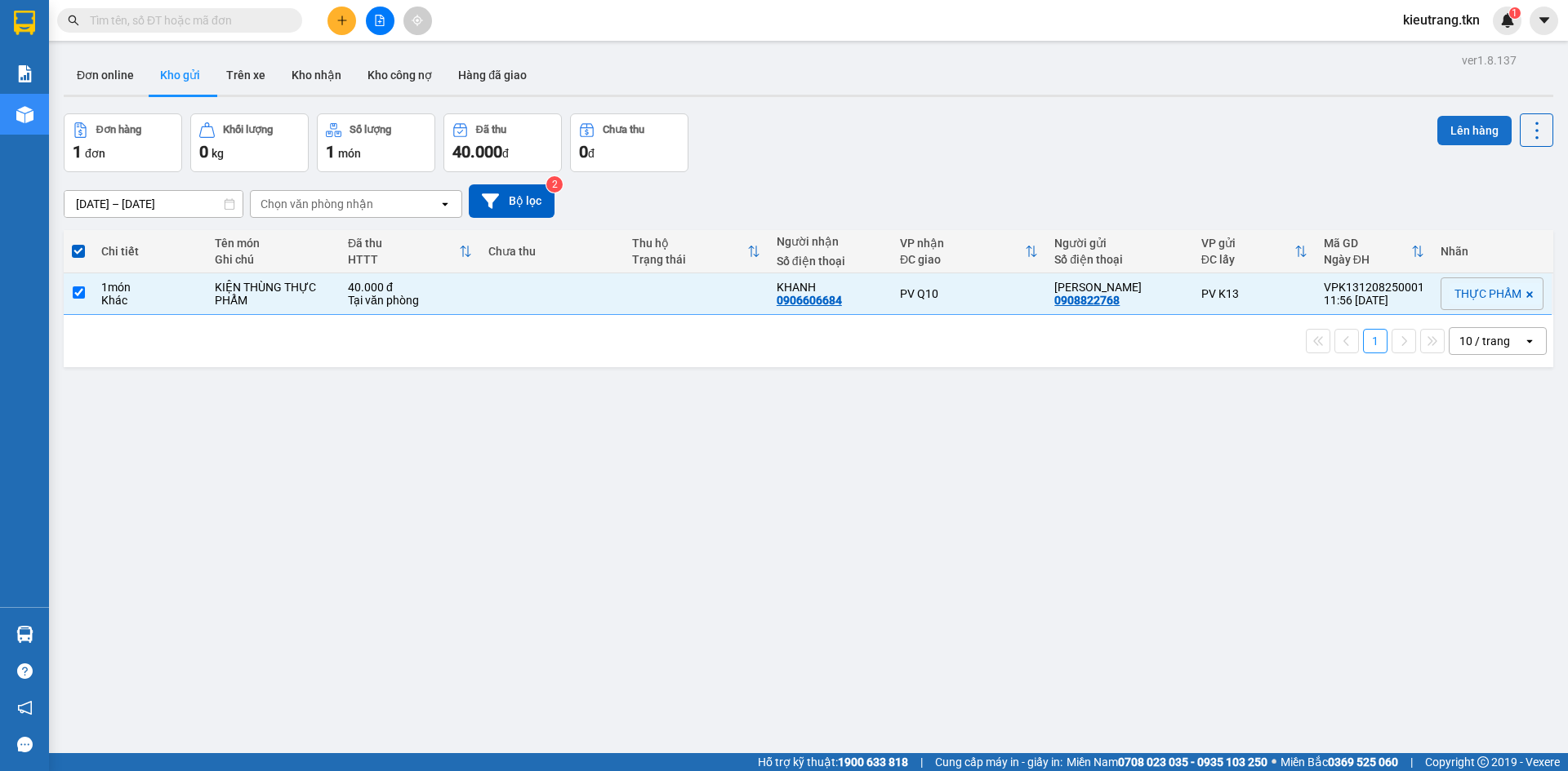
click at [1458, 135] on button "Lên hàng" at bounding box center [1474, 131] width 75 height 29
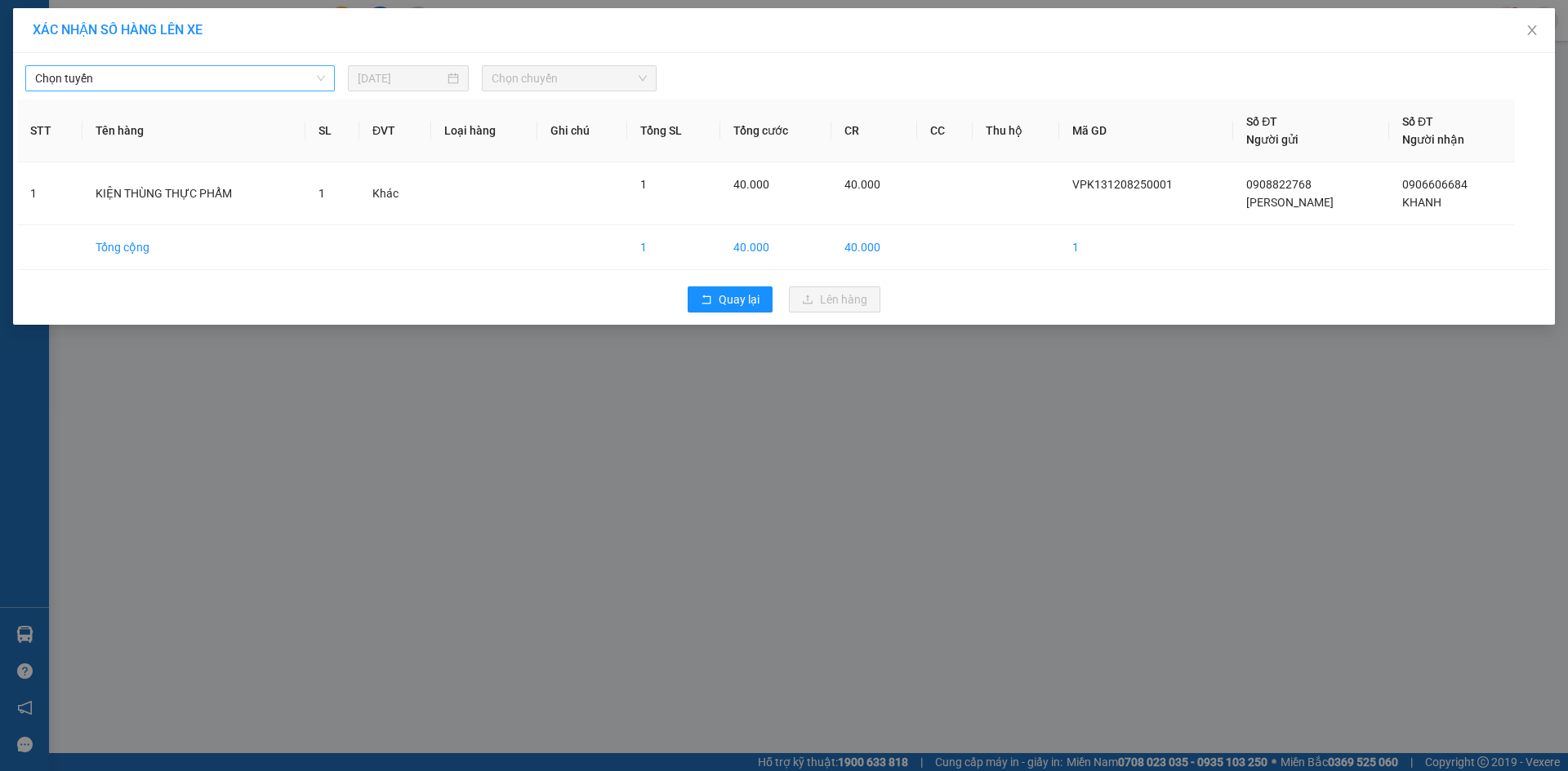
click at [109, 80] on span "Chọn tuyến" at bounding box center [179, 77] width 290 height 24
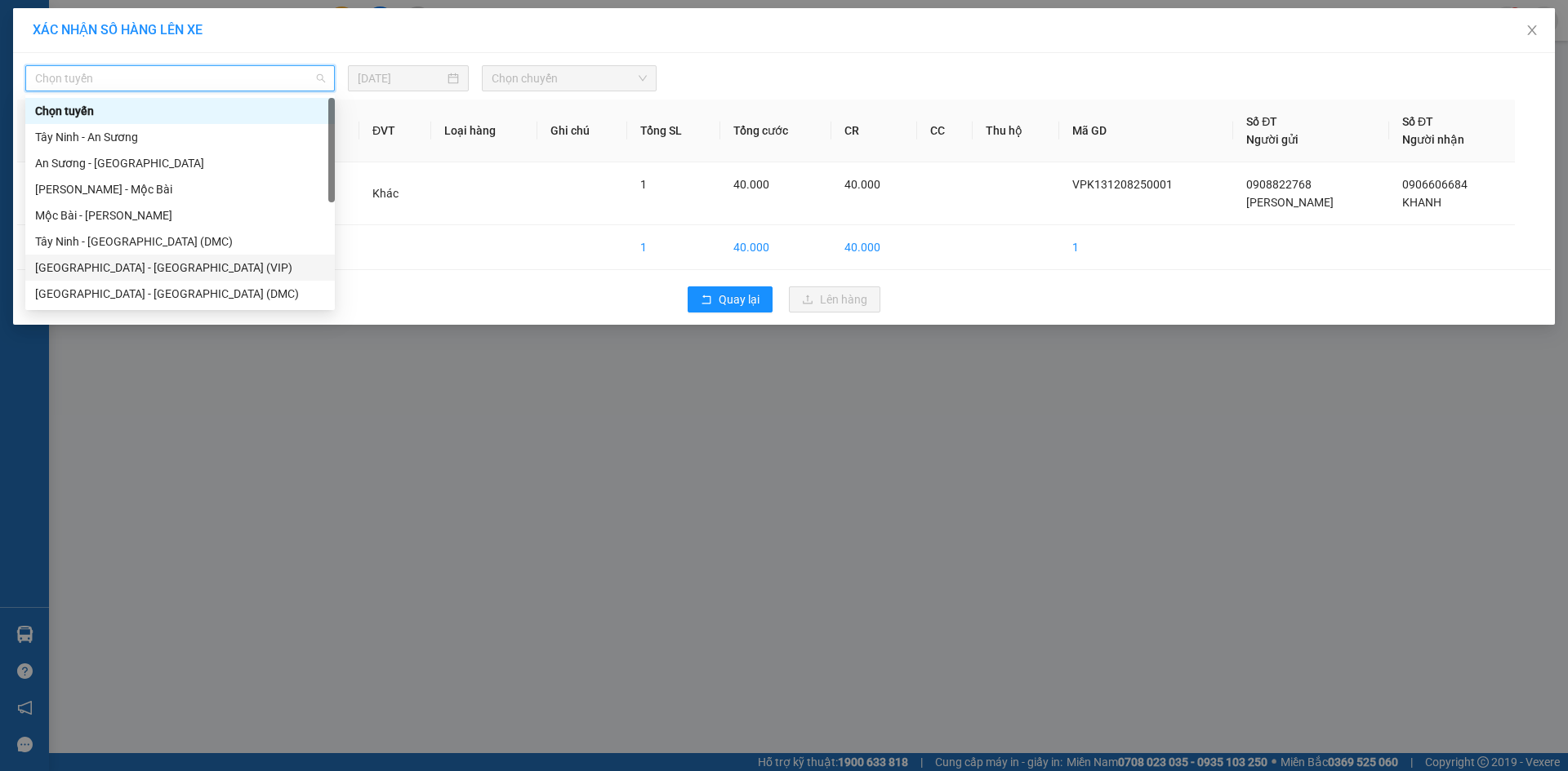
scroll to position [26, 0]
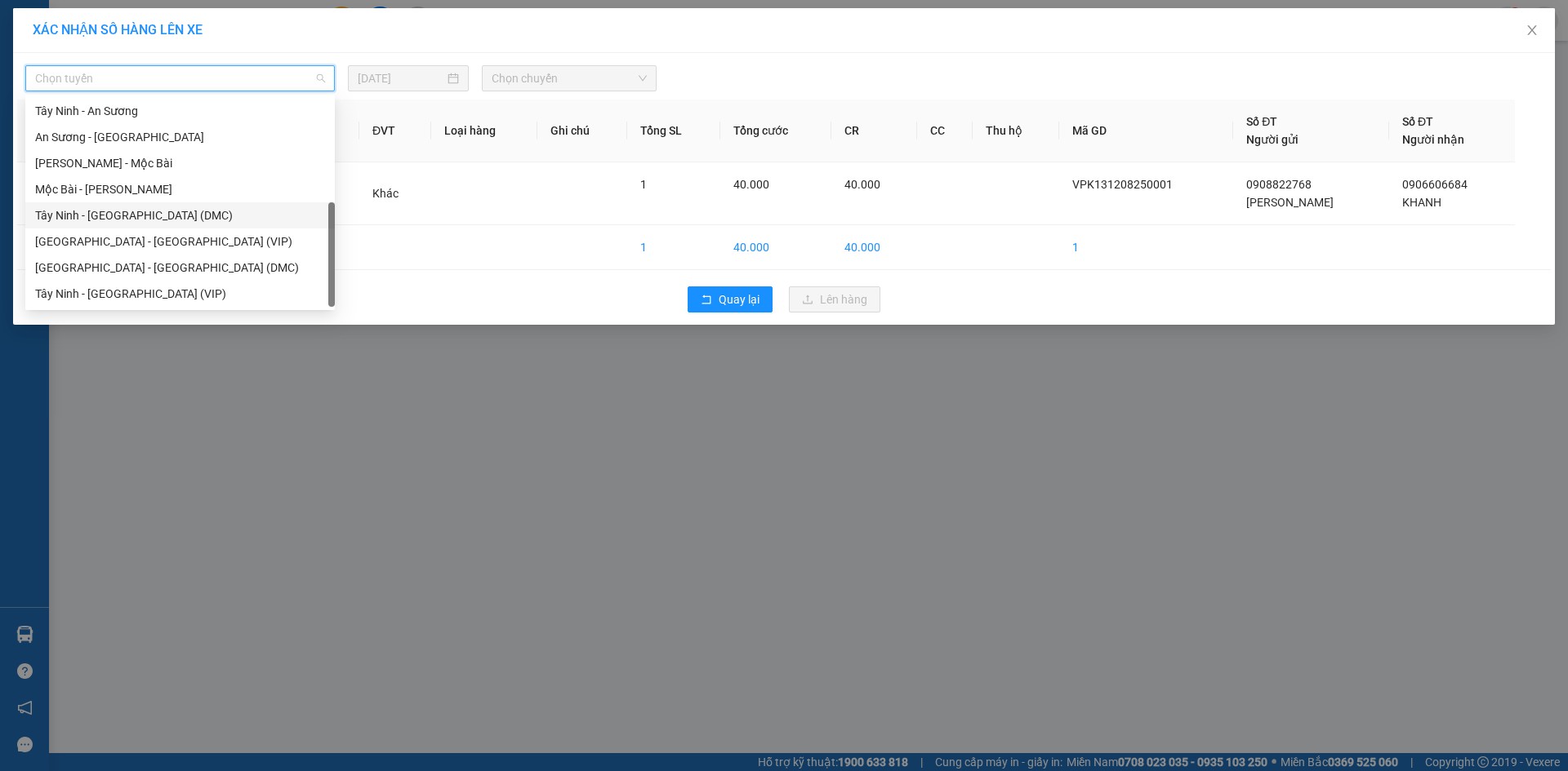
click at [126, 216] on div "Tây Ninh - [GEOGRAPHIC_DATA] (DMC)" at bounding box center [179, 215] width 290 height 18
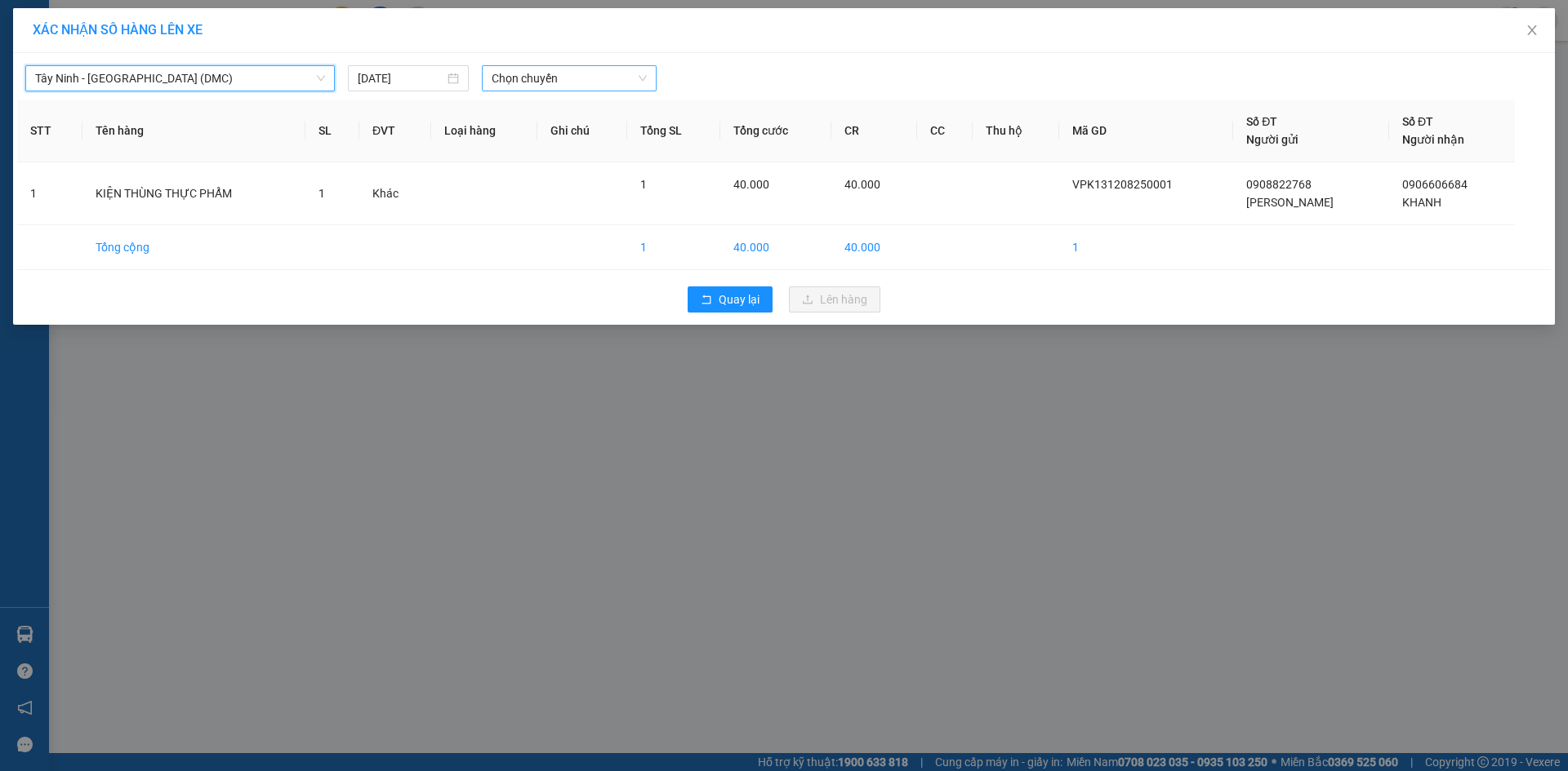
click at [558, 83] on span "Chọn chuyến" at bounding box center [569, 77] width 155 height 24
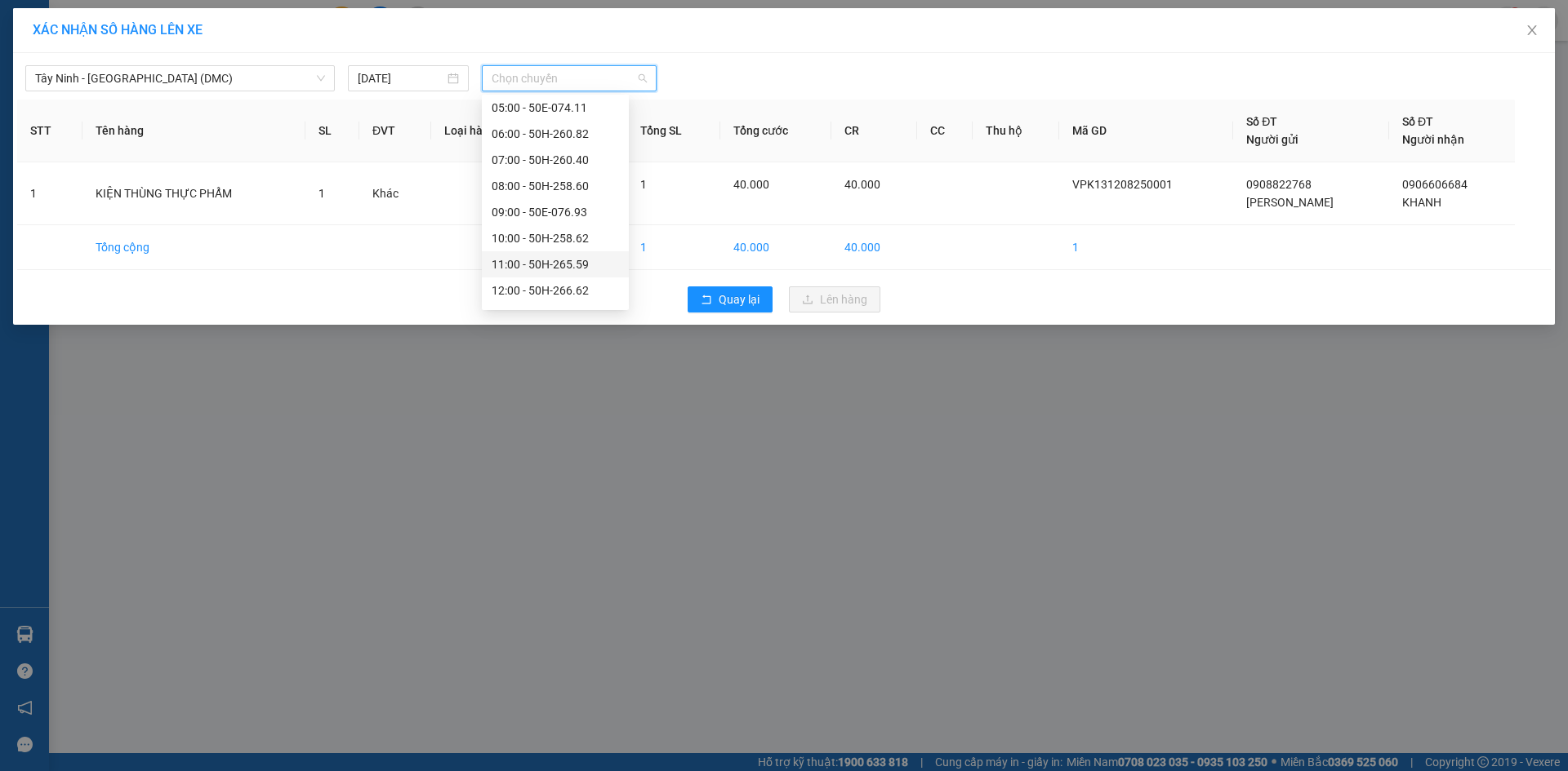
scroll to position [164, 0]
click at [533, 205] on div "12:00 - 50H-266.62" at bounding box center [554, 208] width 127 height 18
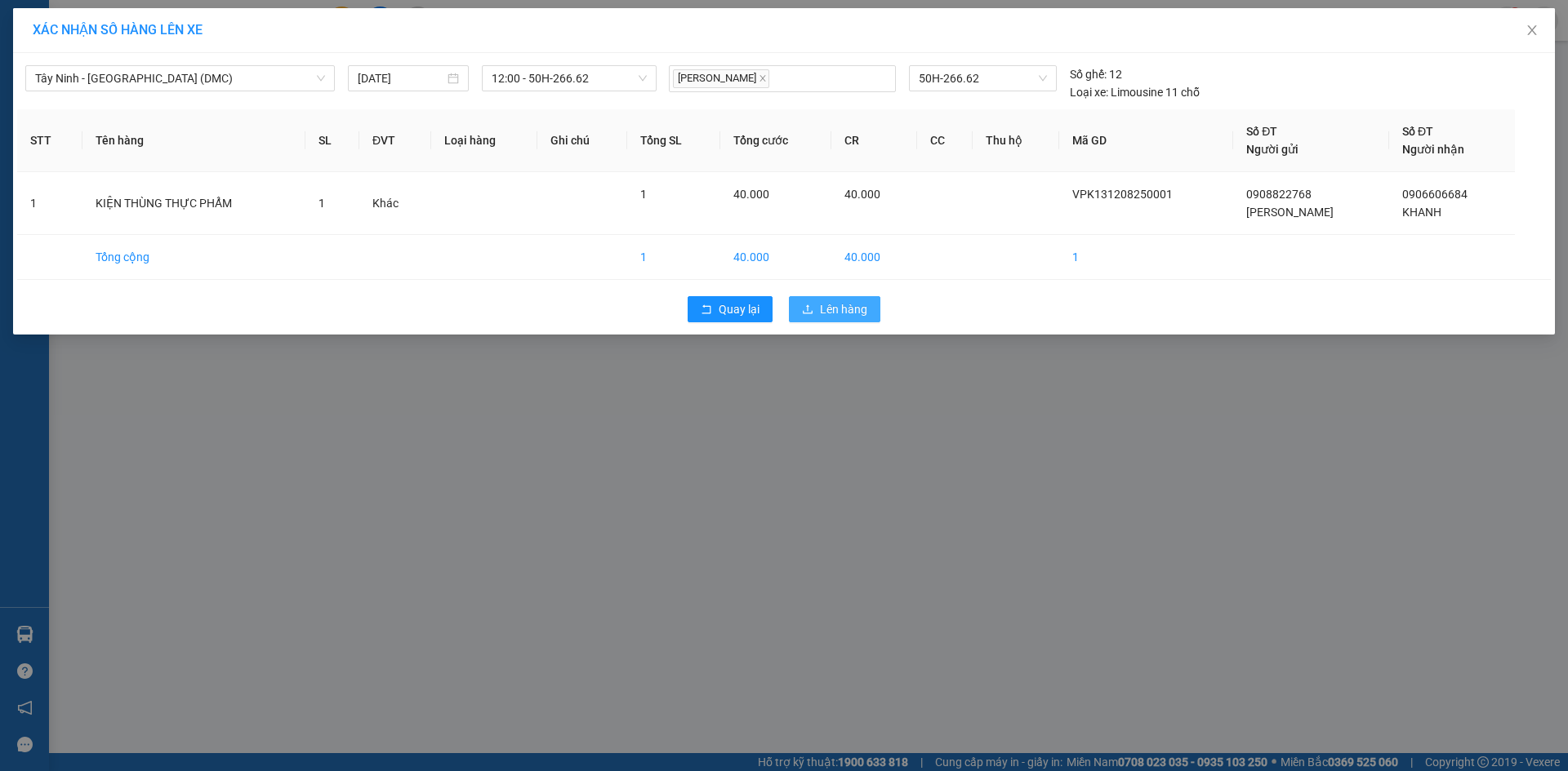
click at [817, 312] on button "Lên hàng" at bounding box center [834, 309] width 91 height 26
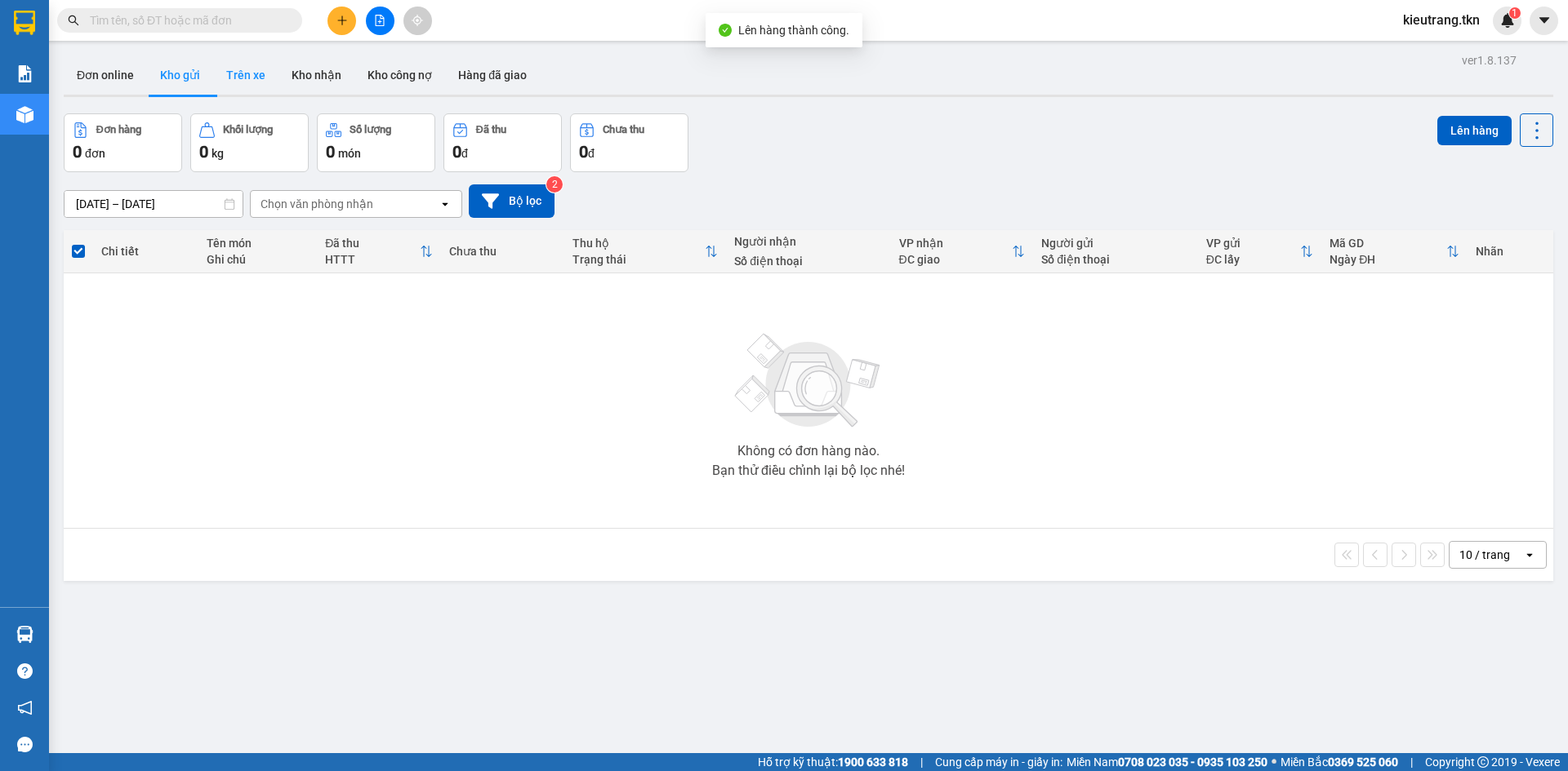
click at [257, 65] on button "Trên xe" at bounding box center [245, 75] width 65 height 39
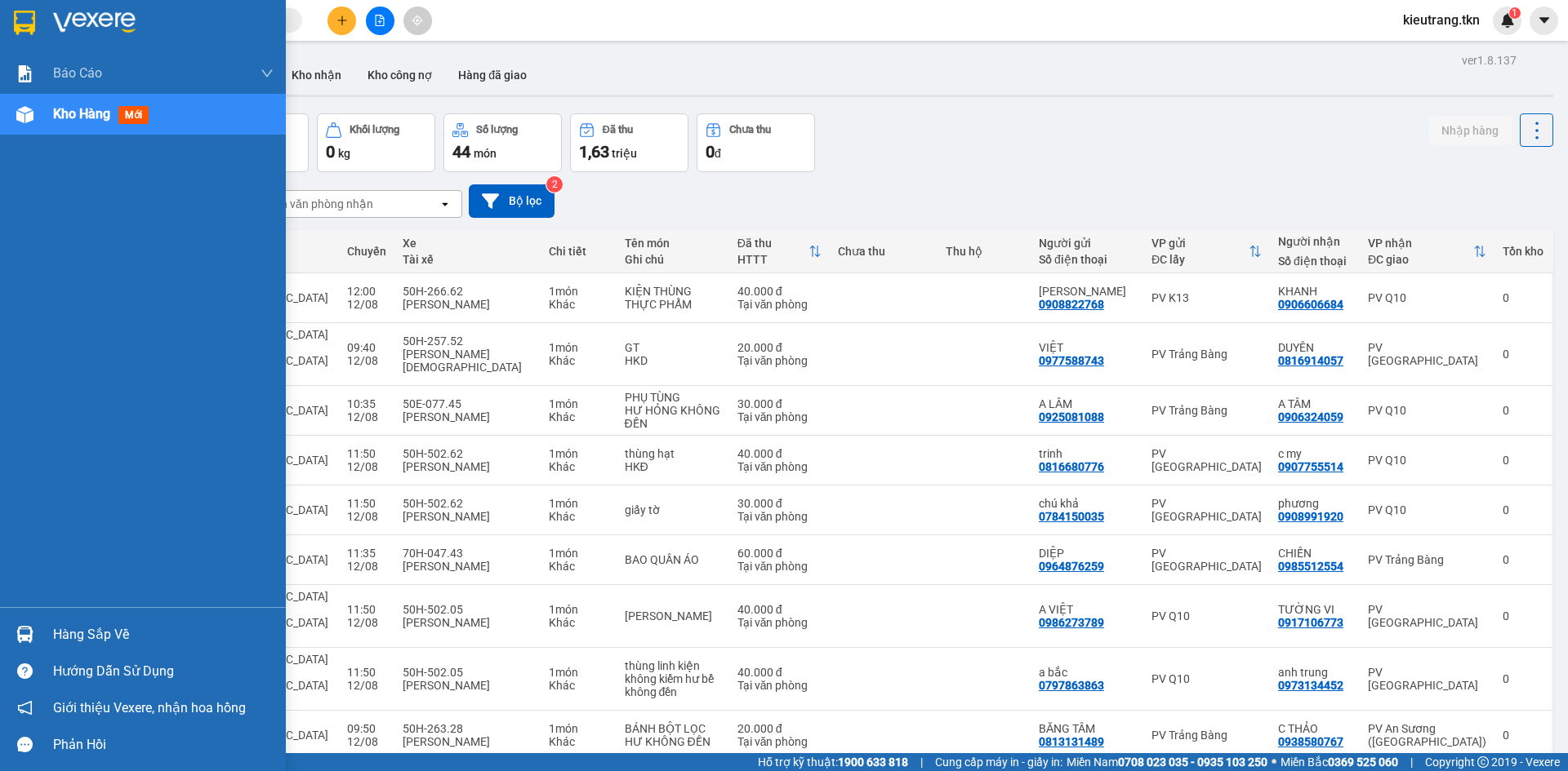
click at [118, 625] on div "Hàng sắp về" at bounding box center [164, 634] width 221 height 24
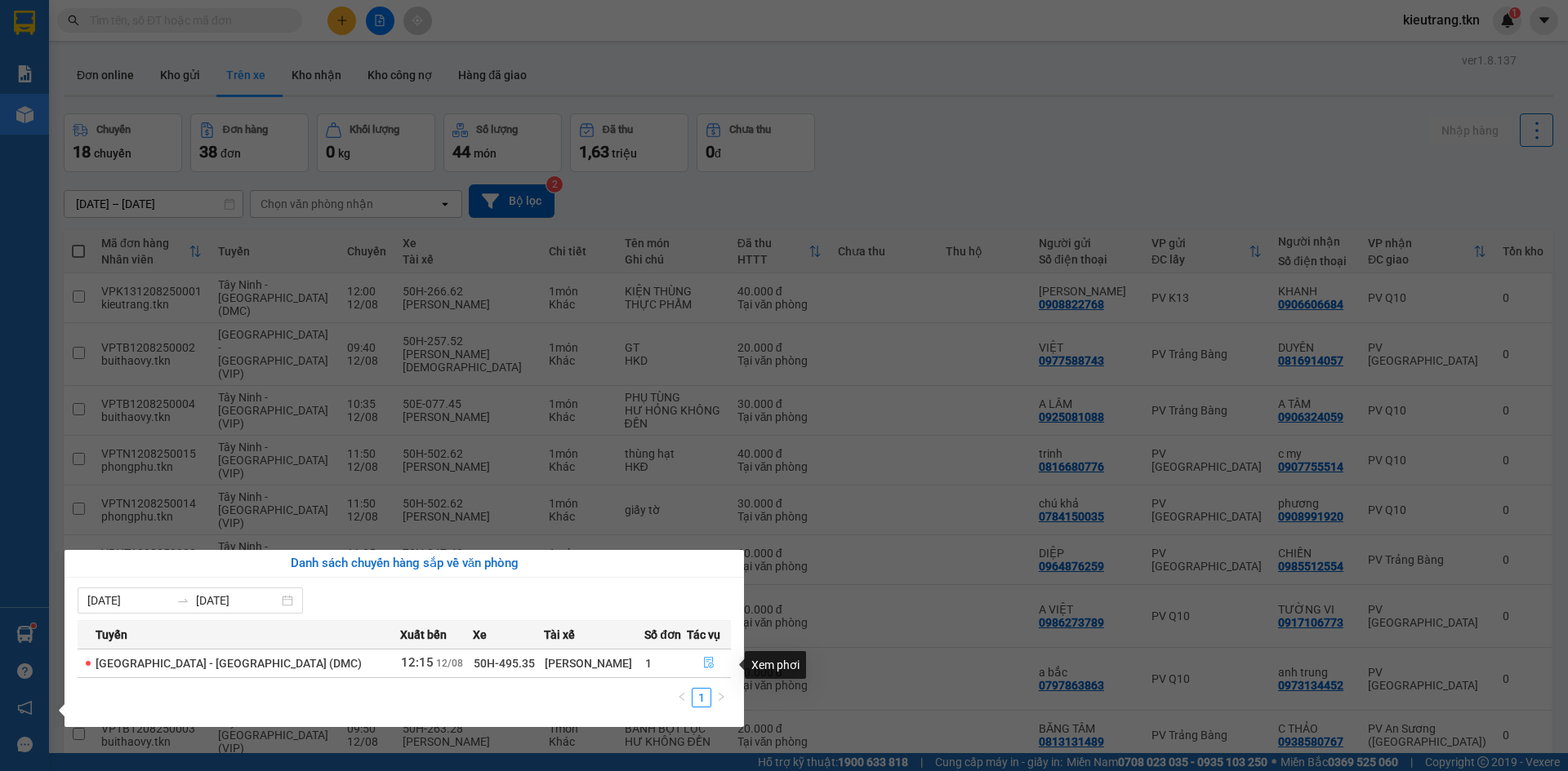
click at [704, 668] on icon "file-done" at bounding box center [709, 663] width 12 height 12
